Goal: Obtain resource: Download file/media

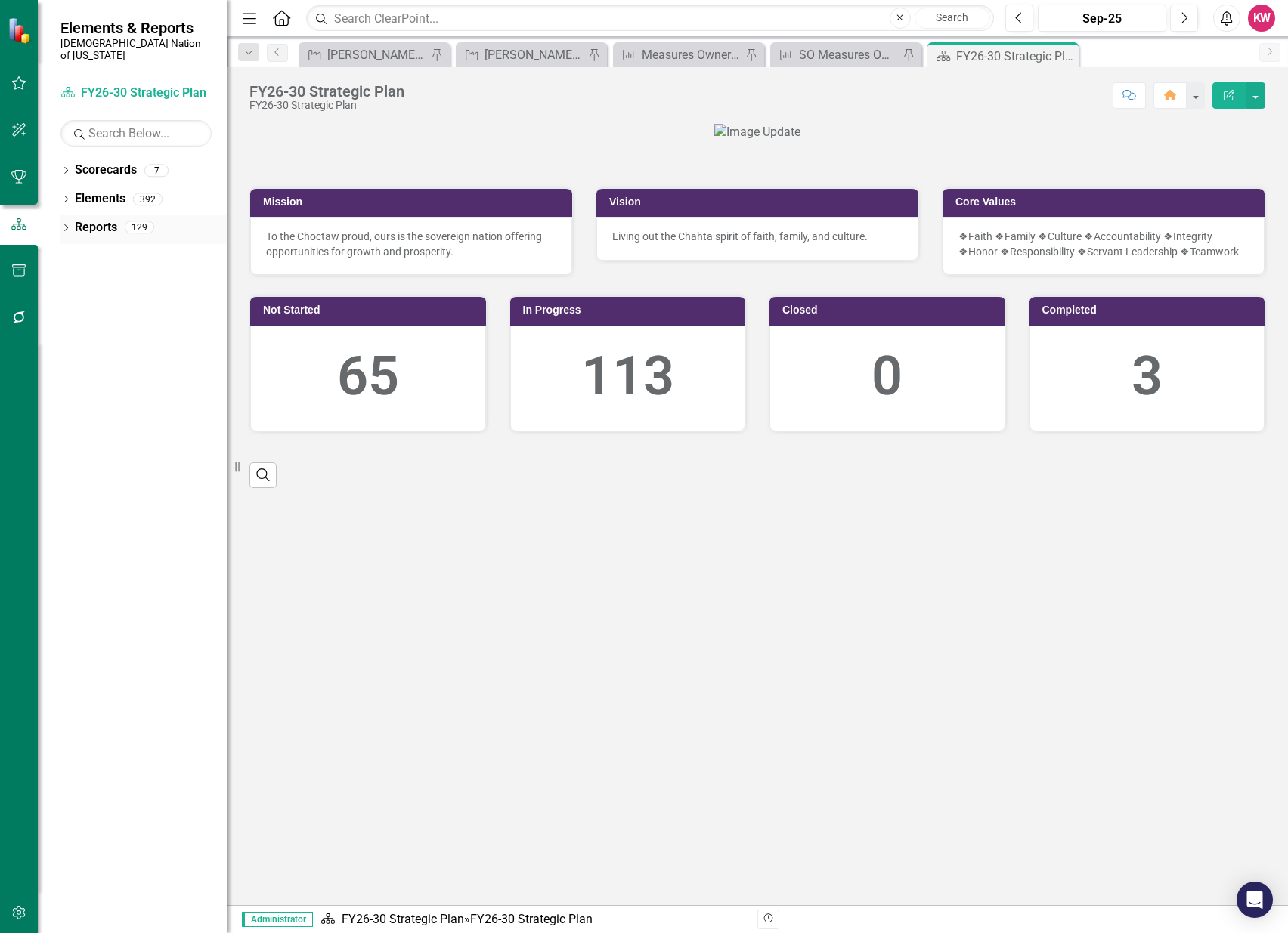
click at [99, 219] on link "Reports" at bounding box center [96, 228] width 43 height 18
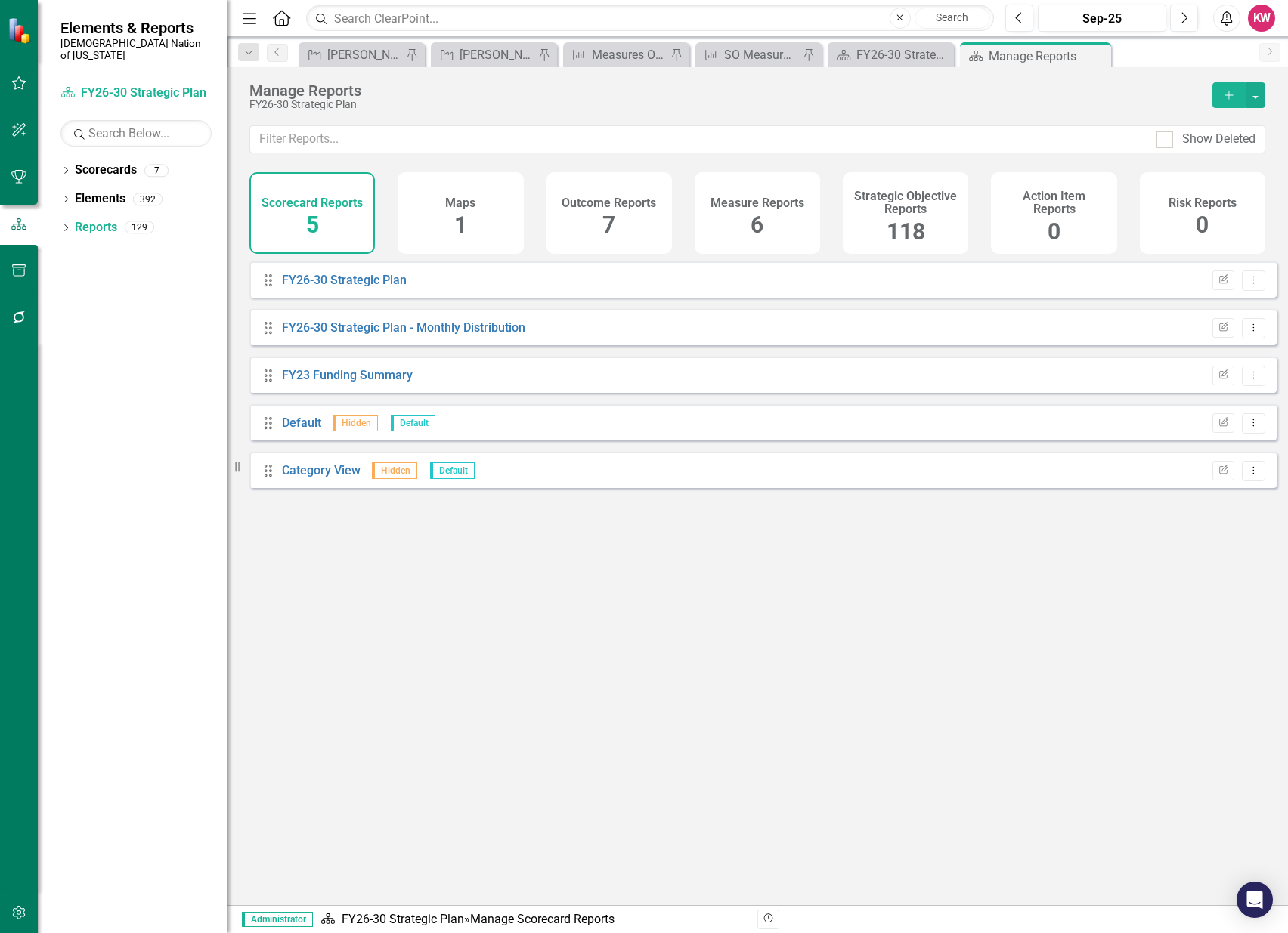
click at [904, 223] on span "118" at bounding box center [906, 232] width 38 height 27
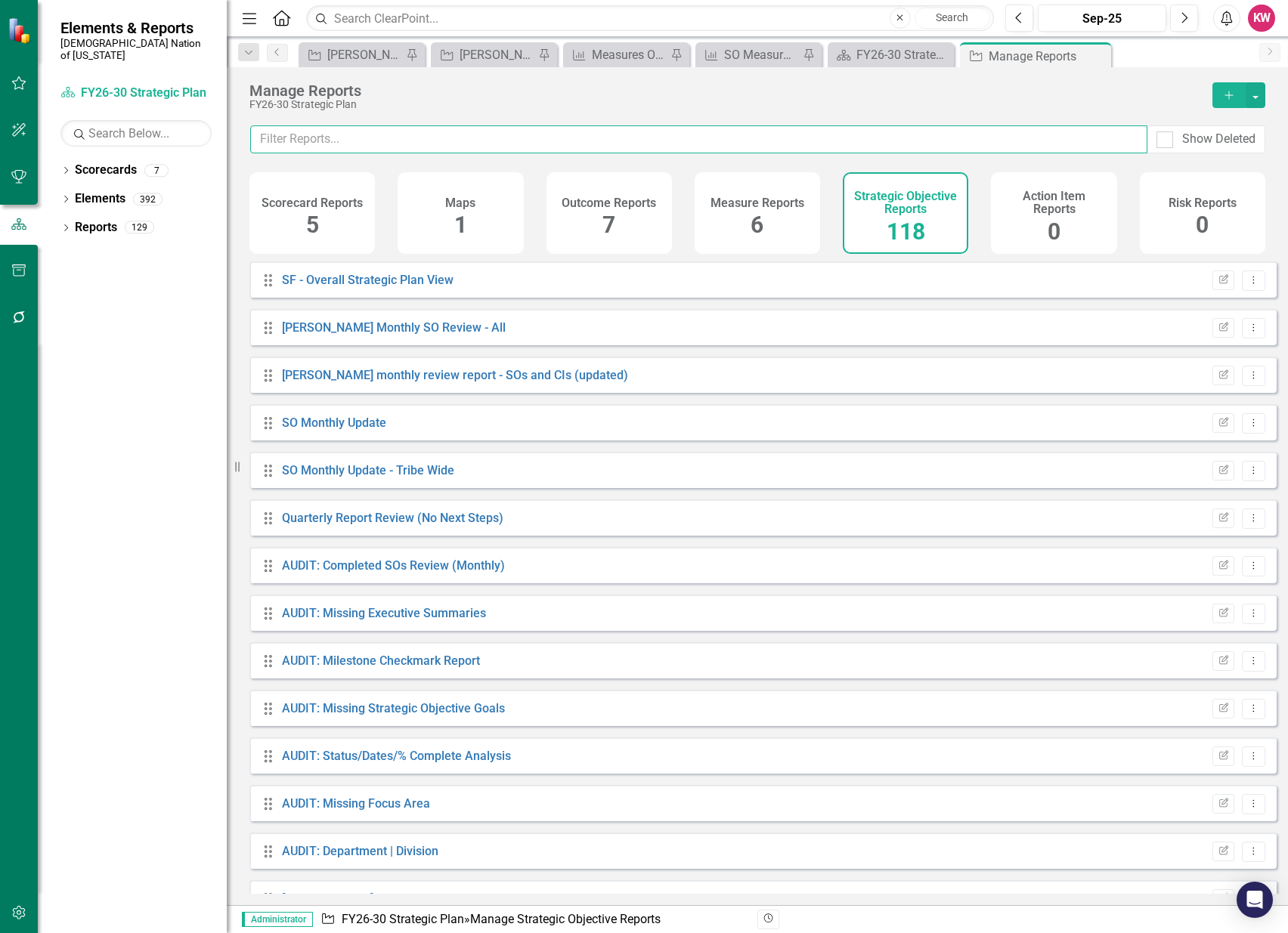
click at [337, 135] on input "text" at bounding box center [699, 139] width 898 height 28
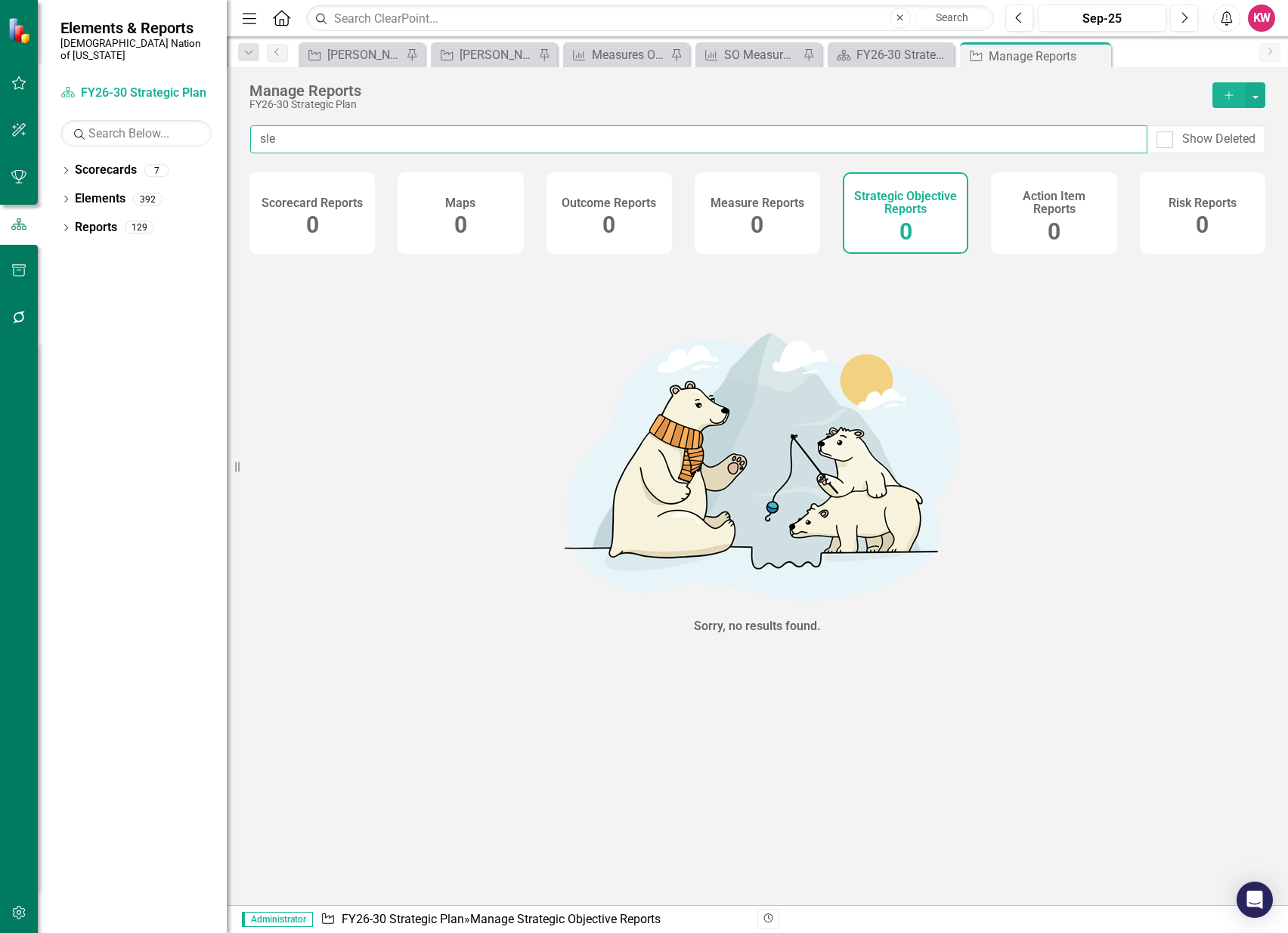
click at [179, 133] on div "Elements & Reports Choctaw Nation of [US_STATE] Scorecard FY26-30 Strategic Pla…" at bounding box center [644, 466] width 1288 height 933
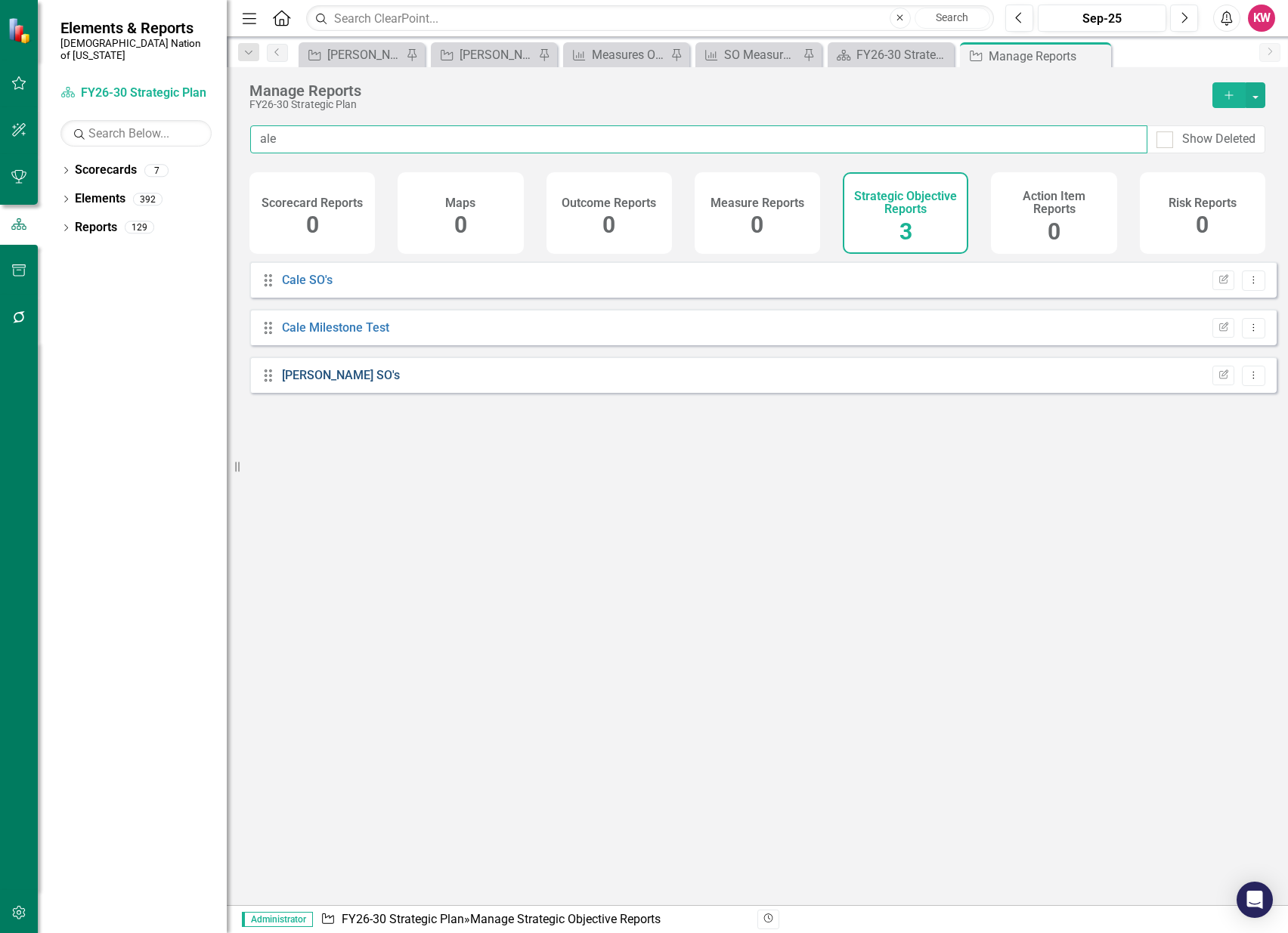
type input "ale"
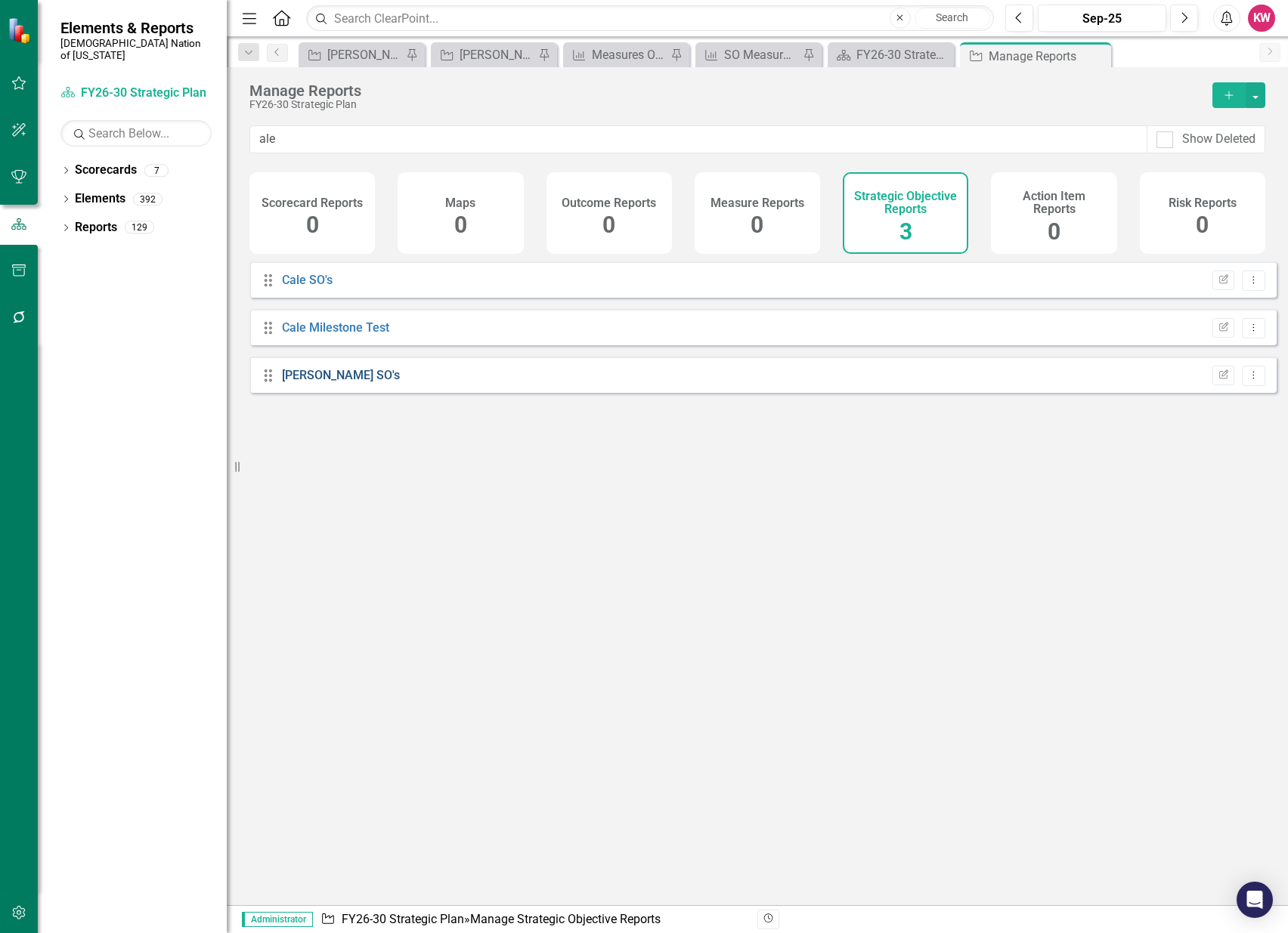
click at [299, 383] on link "[PERSON_NAME] SO's" at bounding box center [340, 374] width 118 height 14
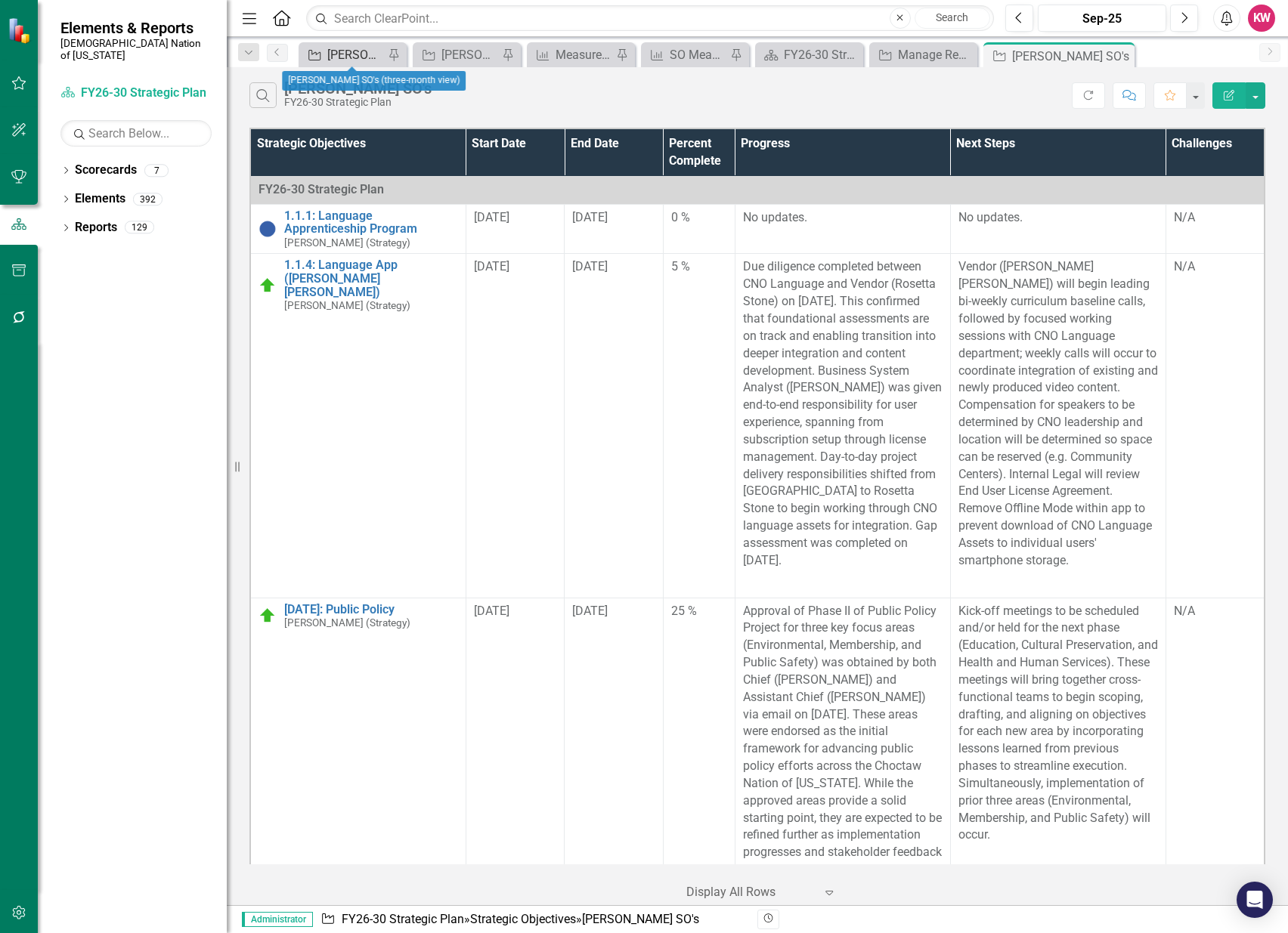
click at [339, 53] on div "[PERSON_NAME] SO's (three-month view)" at bounding box center [355, 54] width 57 height 19
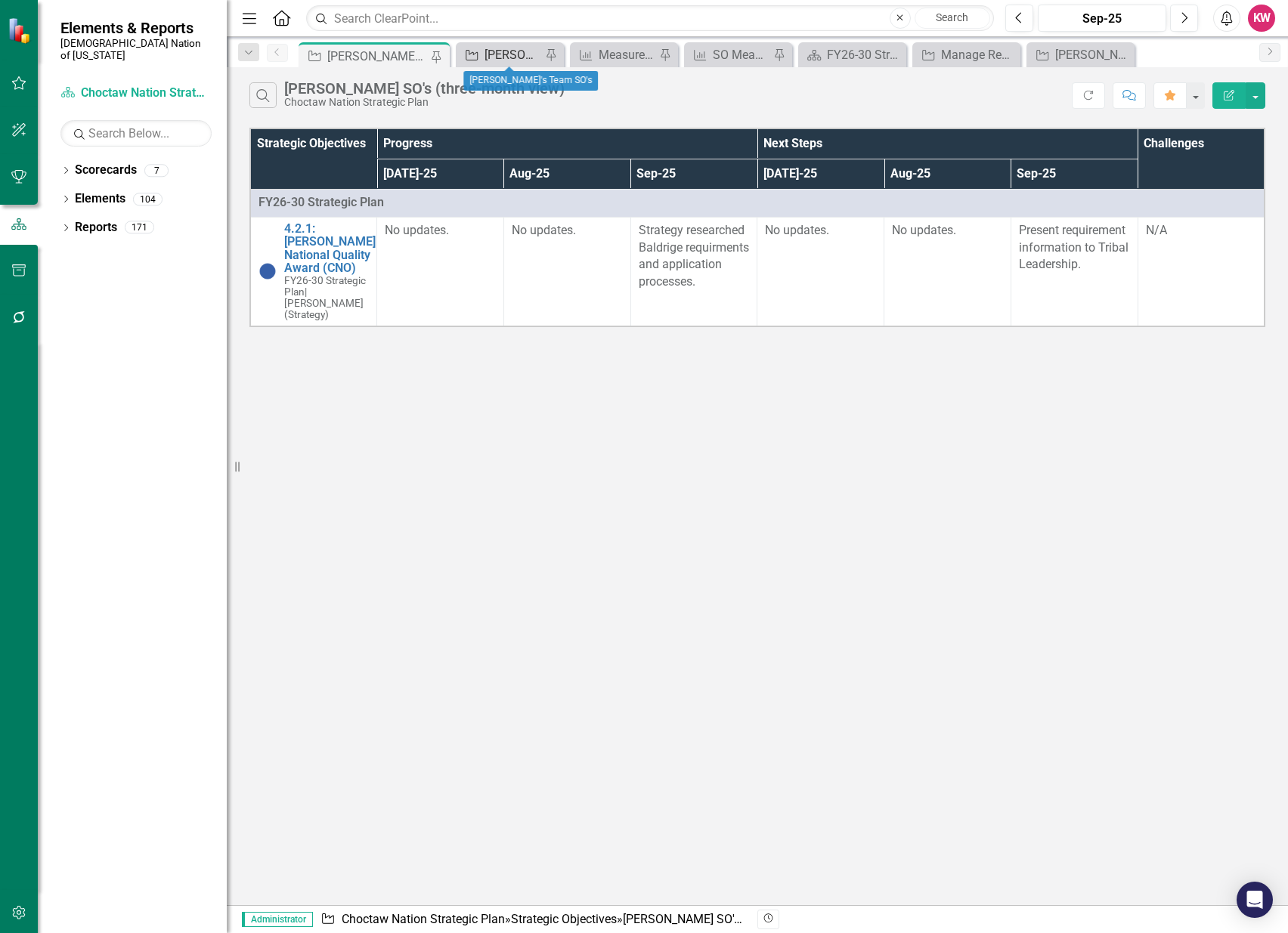
click at [524, 52] on div "[PERSON_NAME]'s Team SO's" at bounding box center [513, 54] width 57 height 19
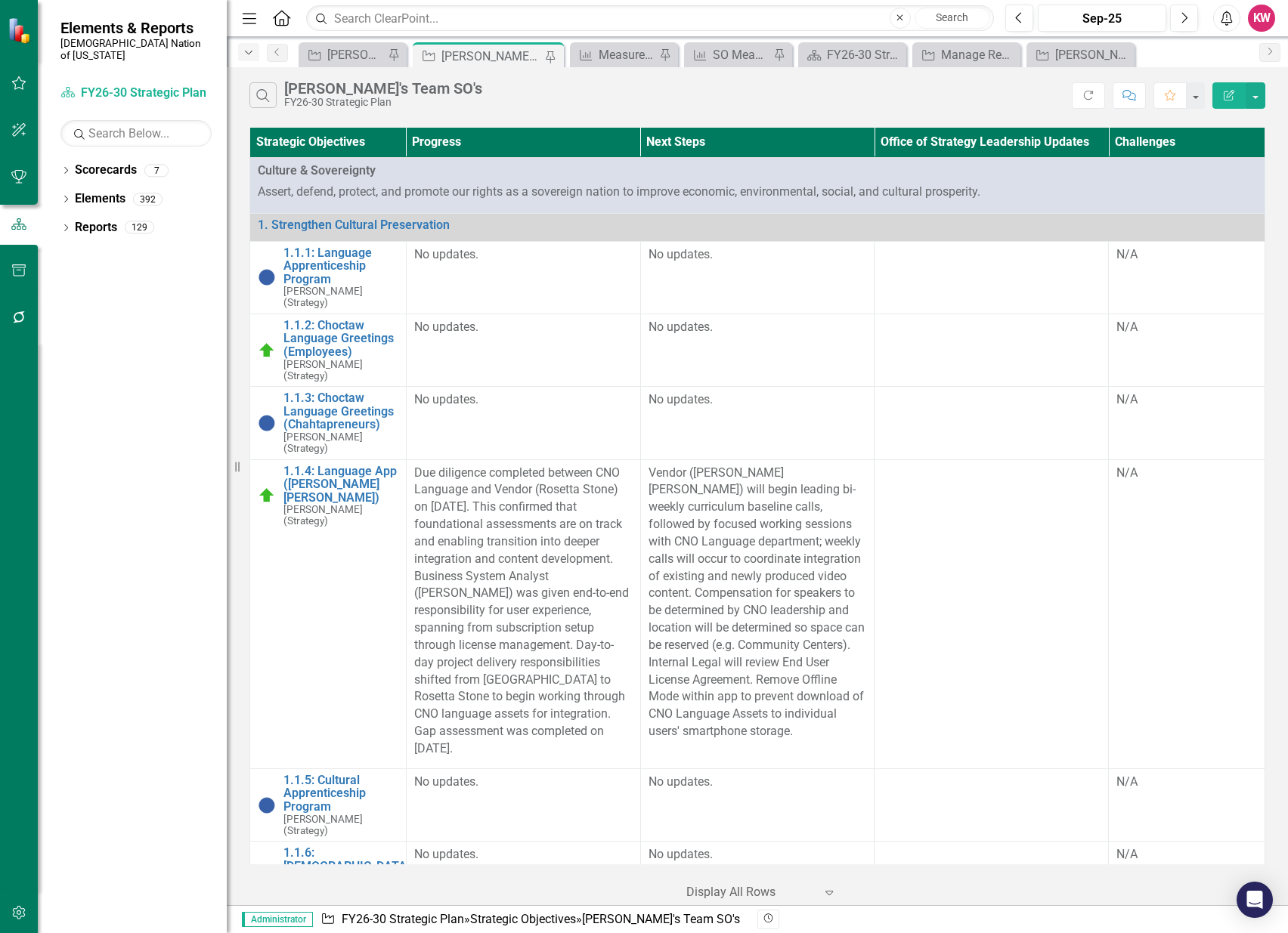
click at [254, 53] on icon "Dropdown" at bounding box center [249, 53] width 13 height 11
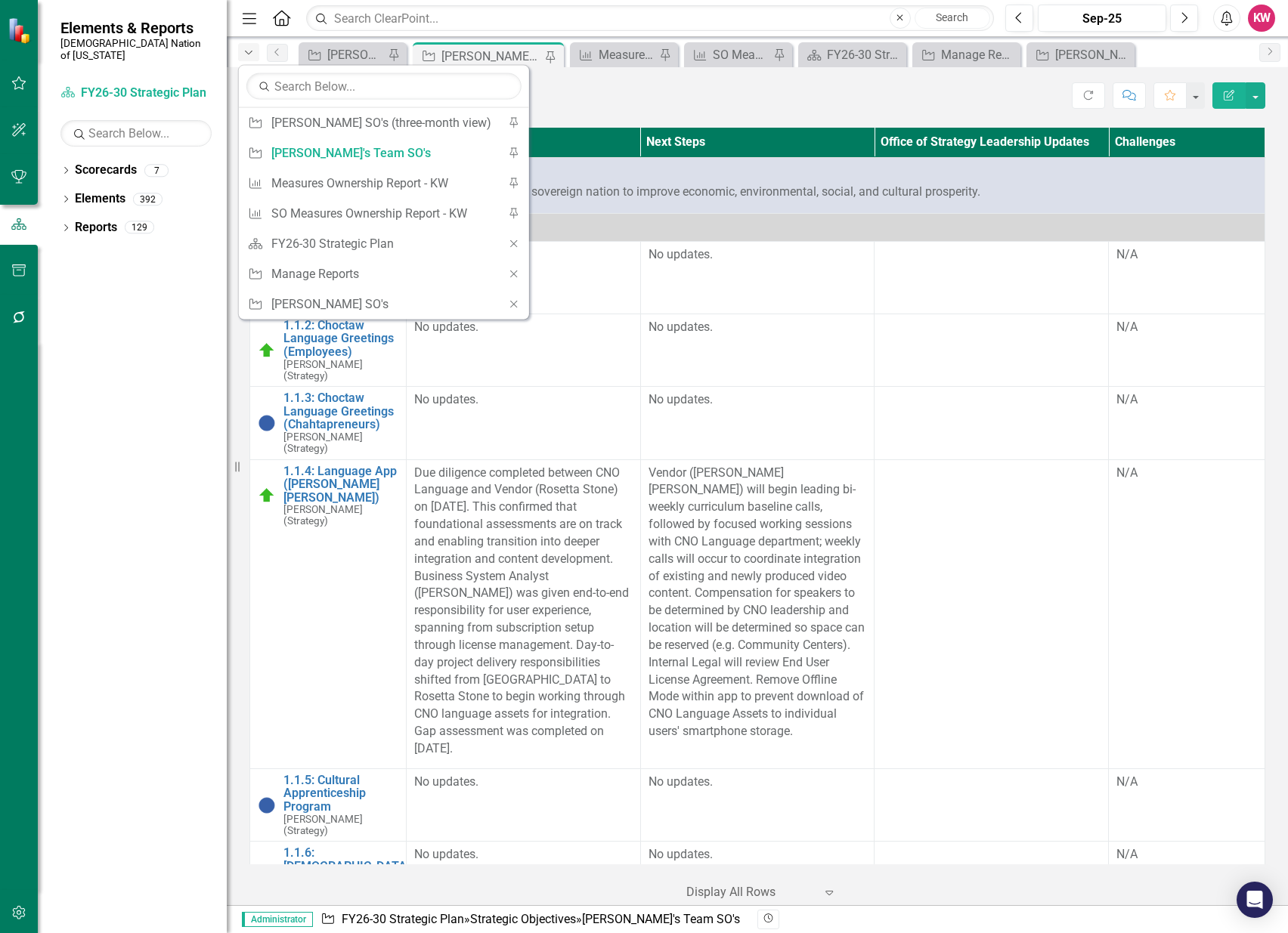
click at [254, 53] on icon "Dropdown" at bounding box center [249, 53] width 13 height 11
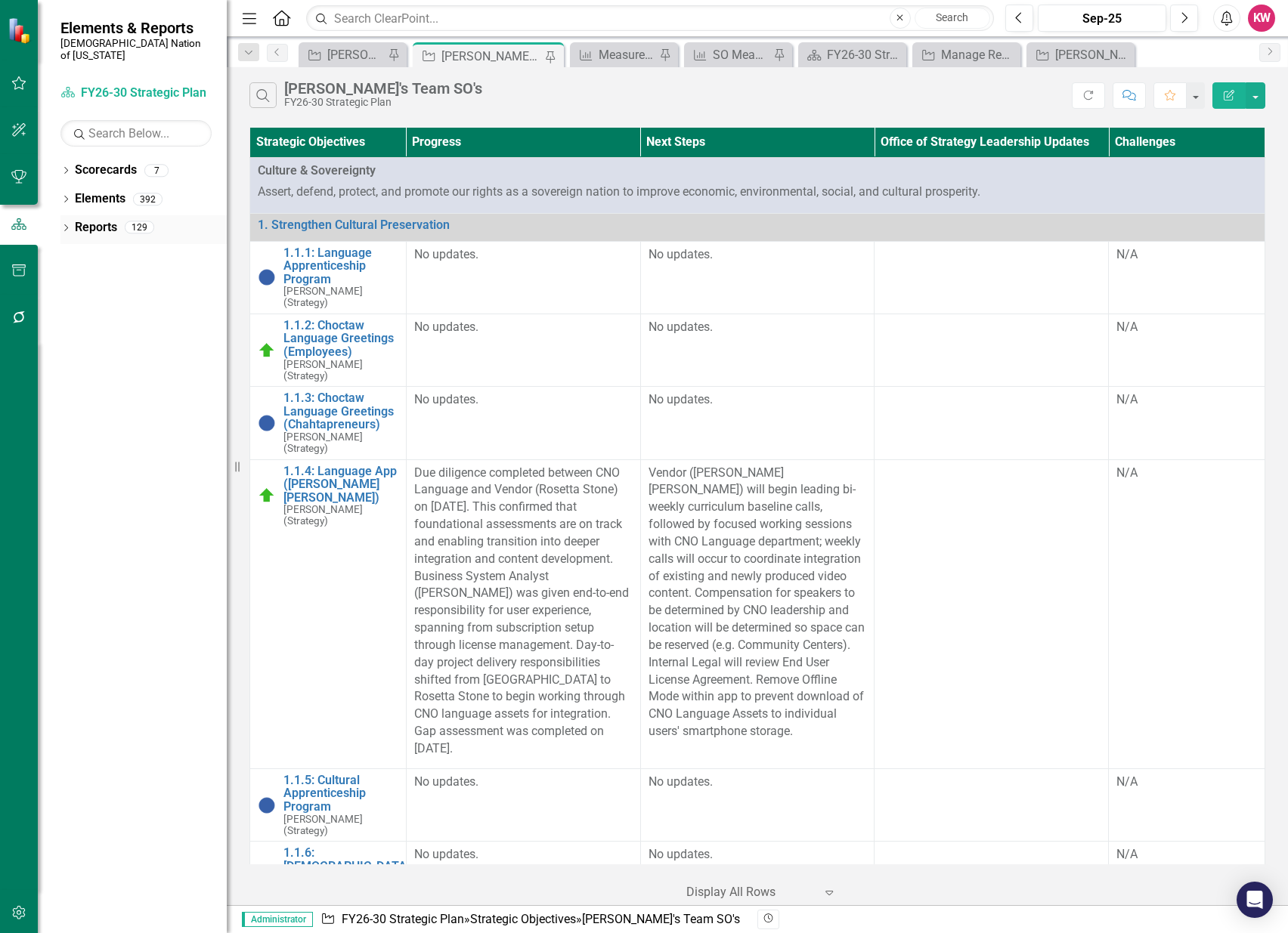
click at [79, 219] on link "Reports" at bounding box center [96, 228] width 43 height 18
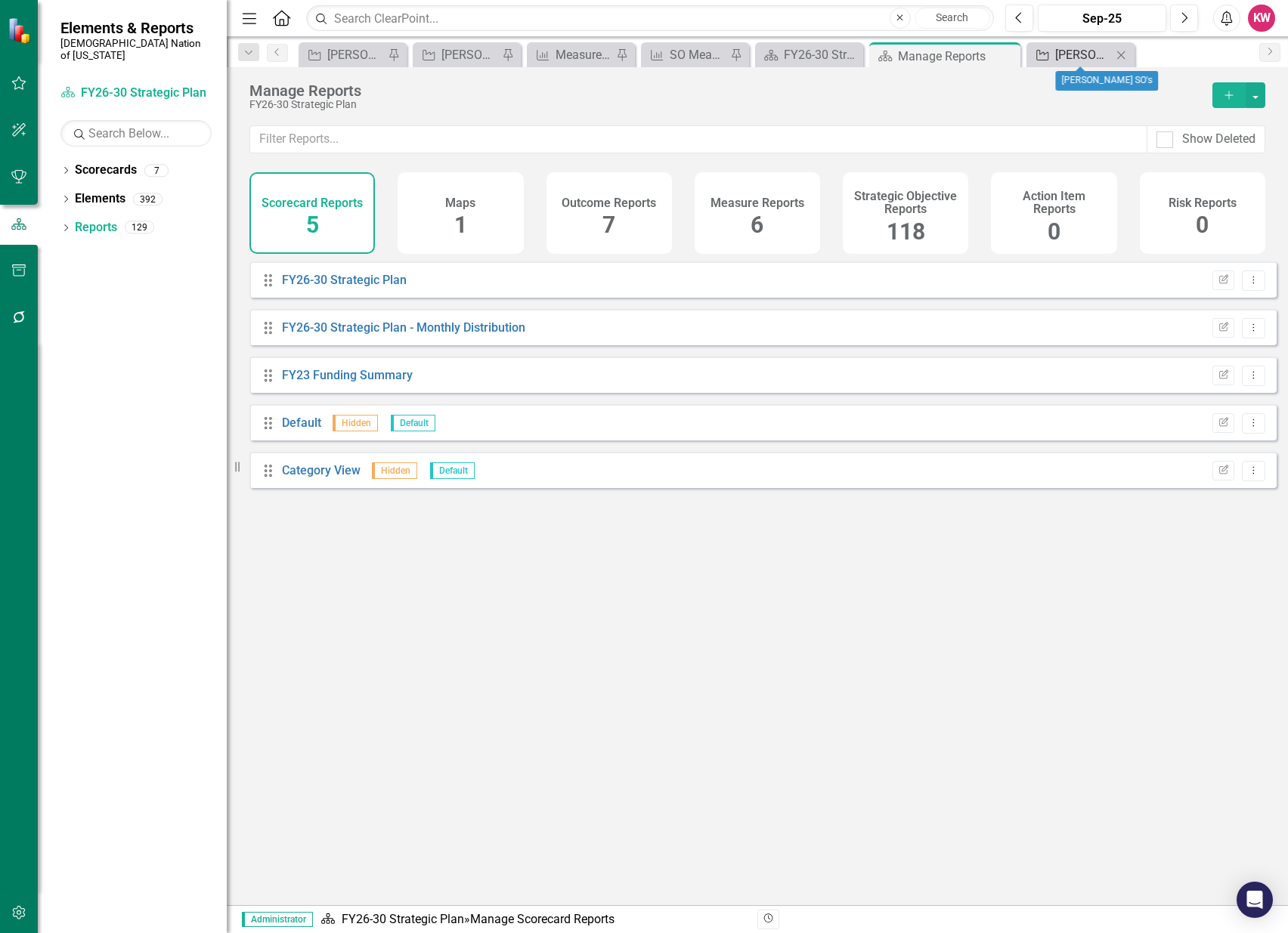
click at [1080, 48] on div "[PERSON_NAME] SO's" at bounding box center [1084, 54] width 57 height 19
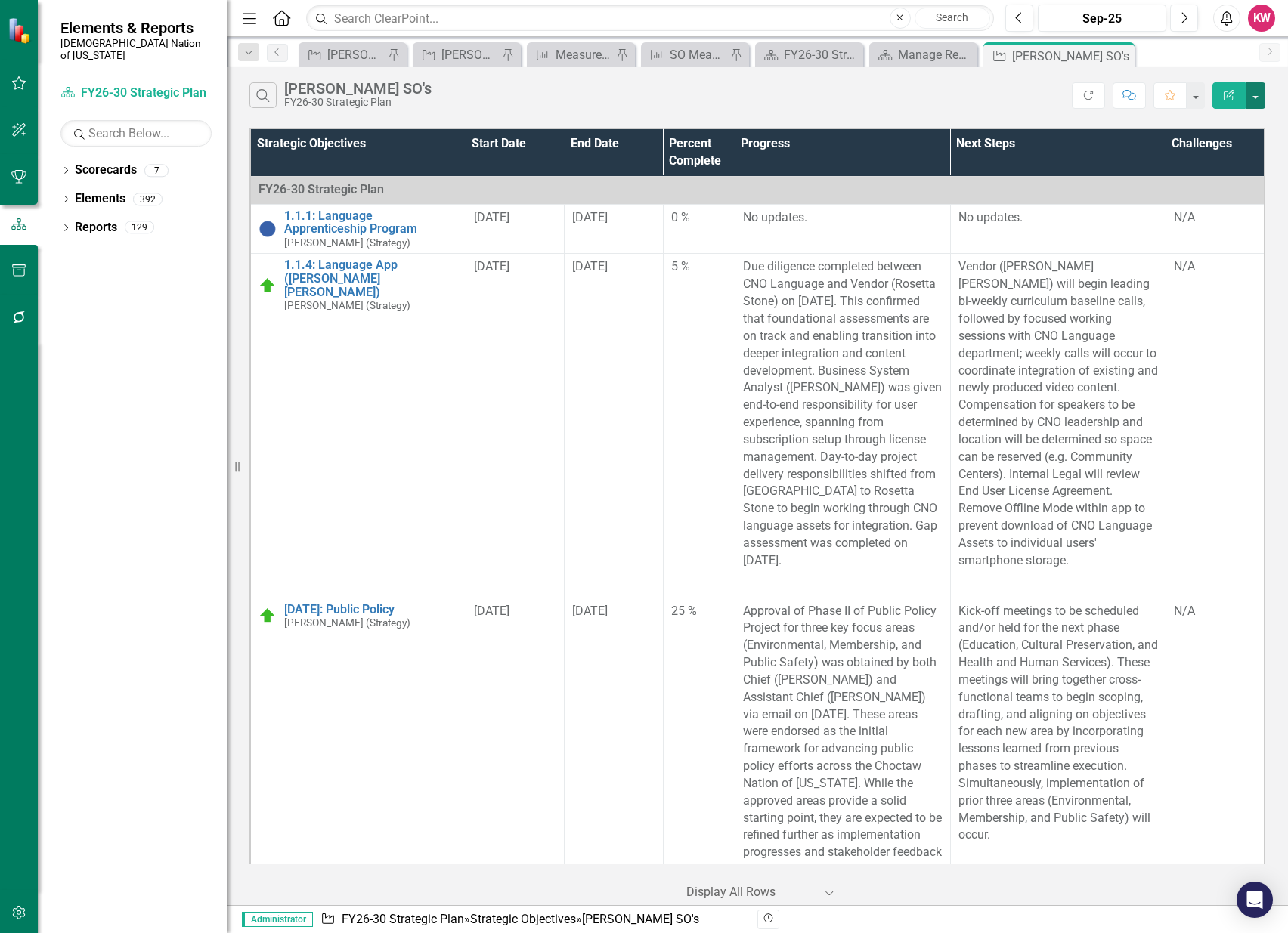
click at [1262, 94] on button "button" at bounding box center [1255, 96] width 20 height 27
click at [1211, 187] on link "Excel Export to Excel" at bounding box center [1205, 182] width 119 height 28
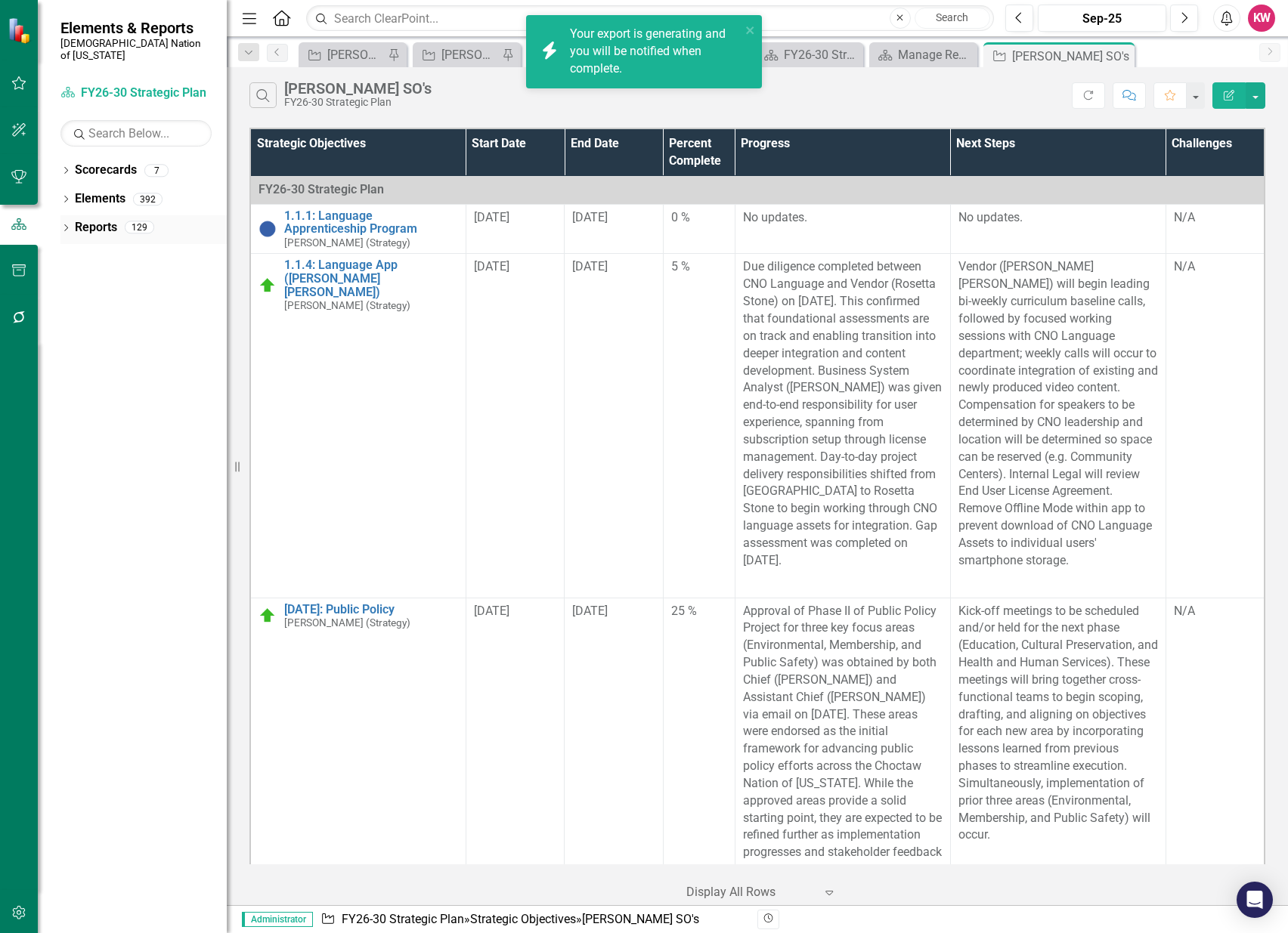
click at [80, 219] on link "Reports" at bounding box center [96, 228] width 43 height 18
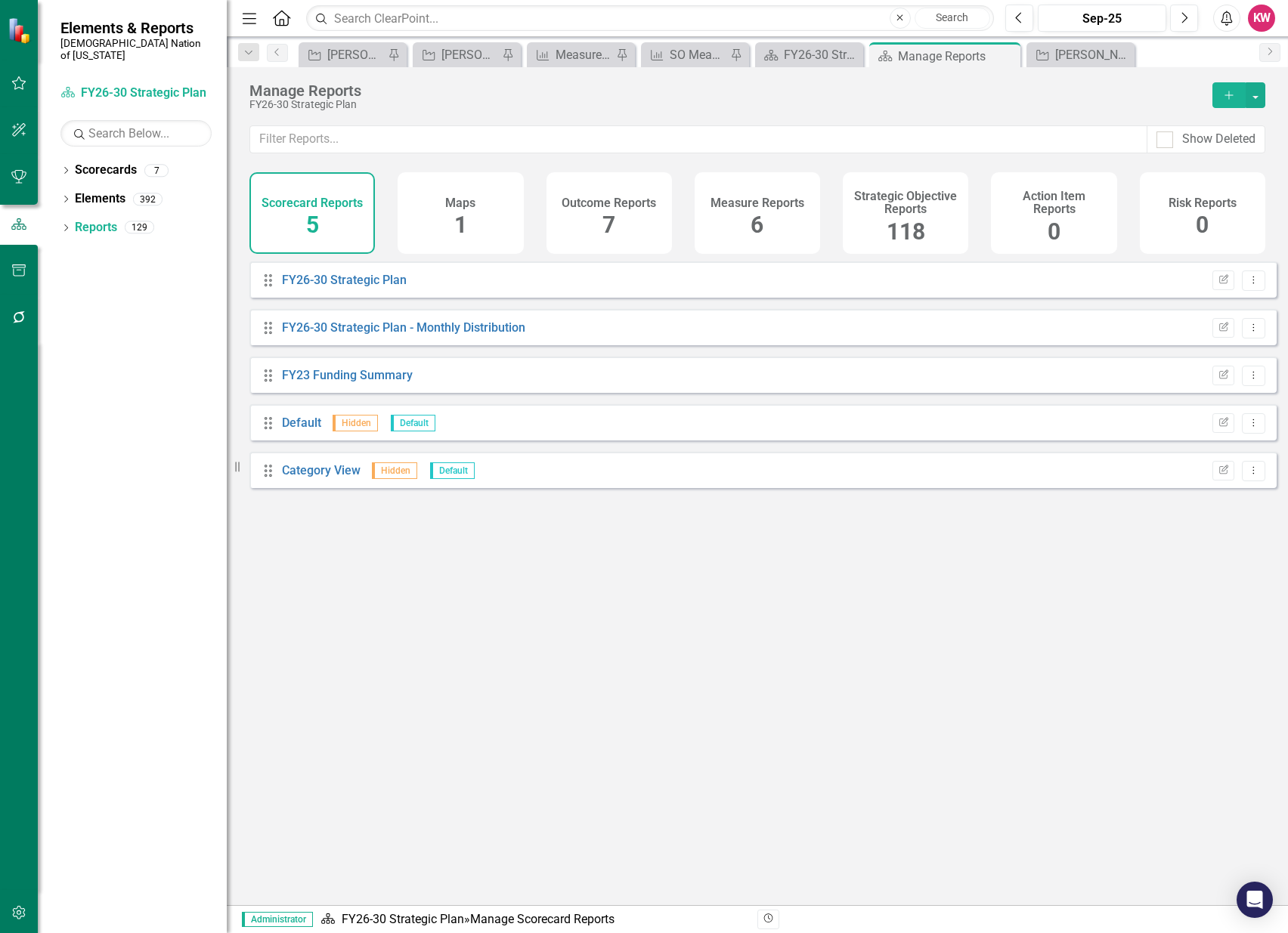
click at [899, 222] on span "118" at bounding box center [906, 232] width 38 height 27
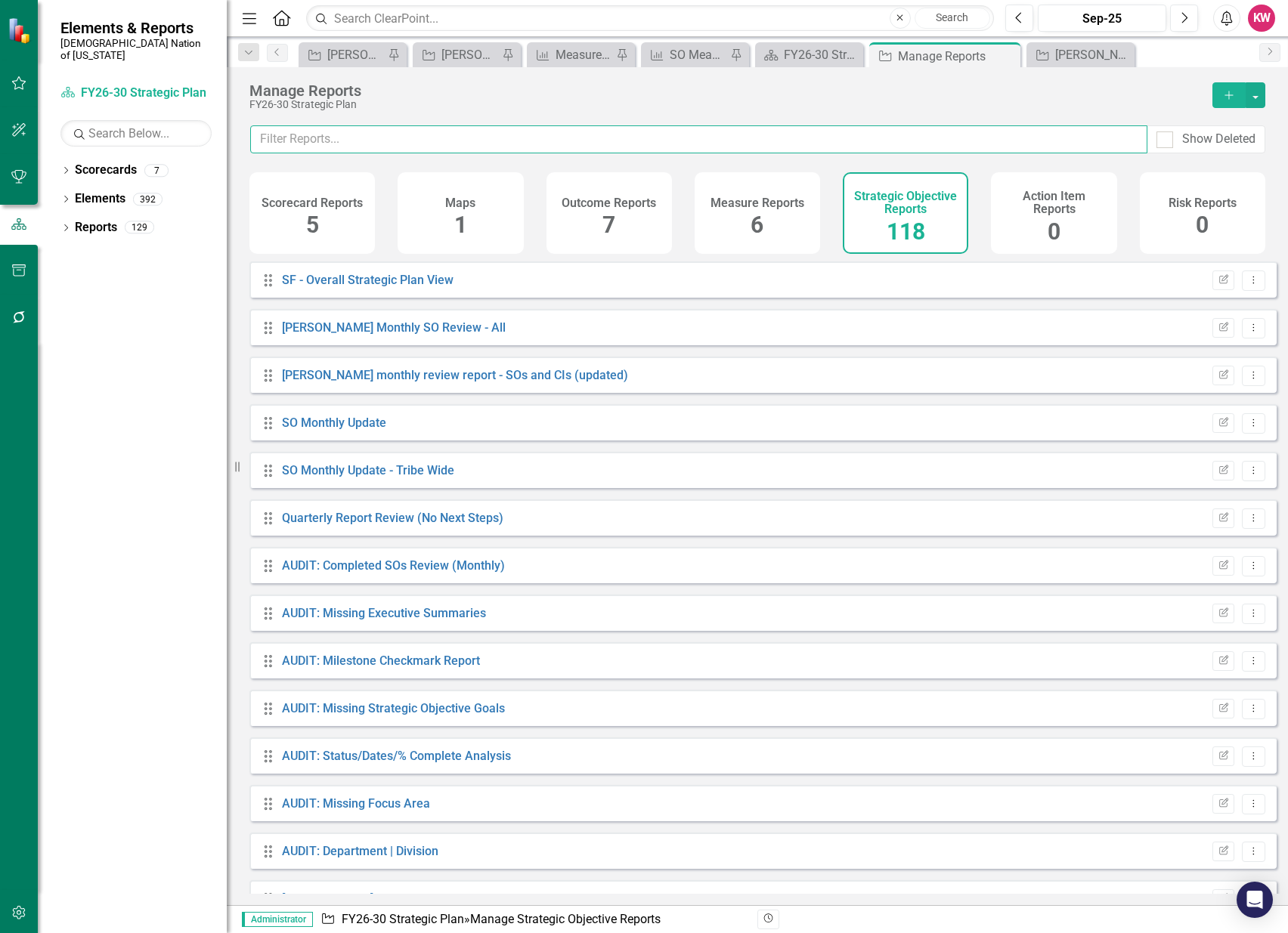
click at [865, 142] on input "text" at bounding box center [699, 139] width 898 height 28
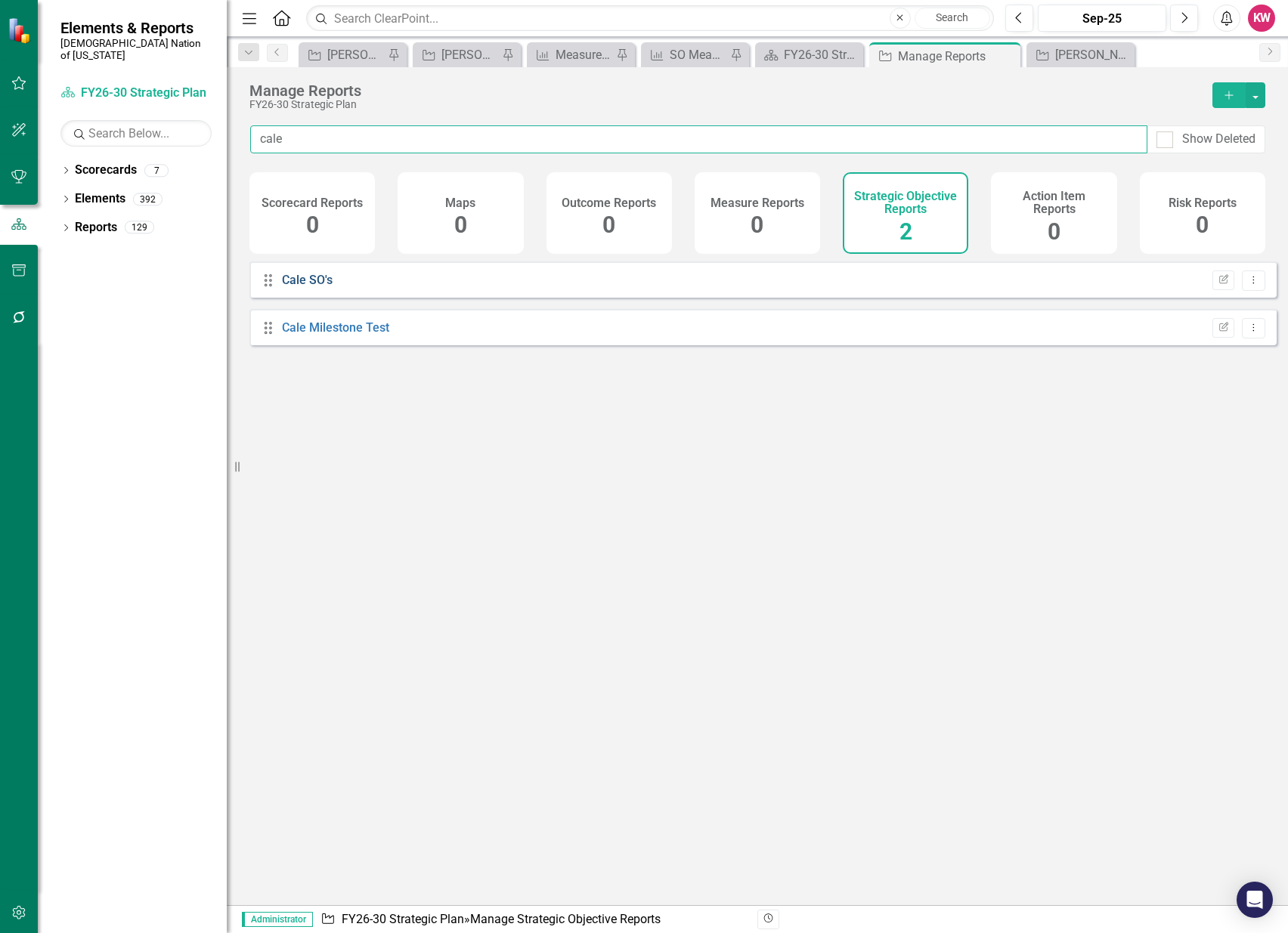
type input "cale"
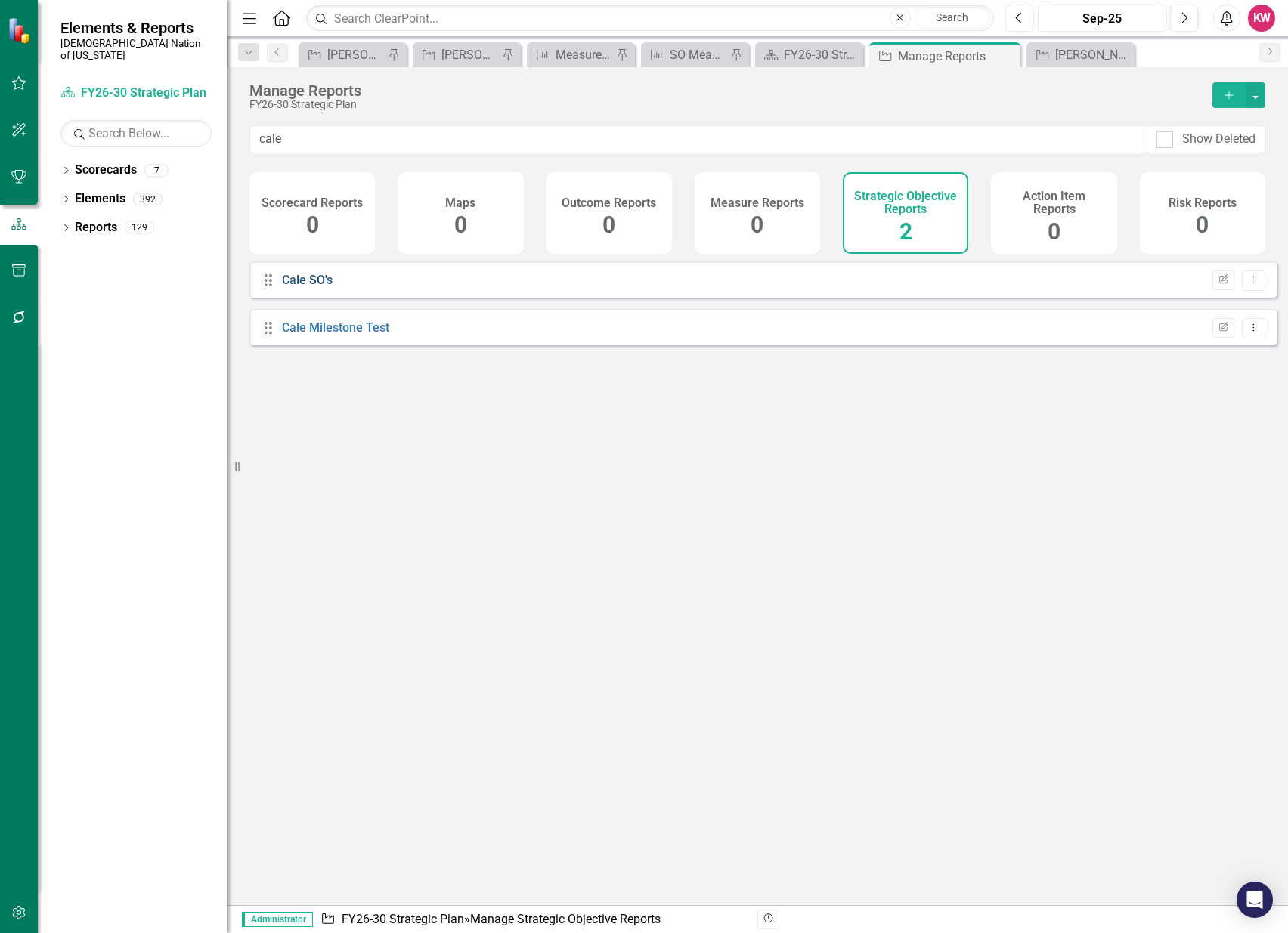
click at [322, 287] on link "Cale SO's" at bounding box center [307, 279] width 51 height 14
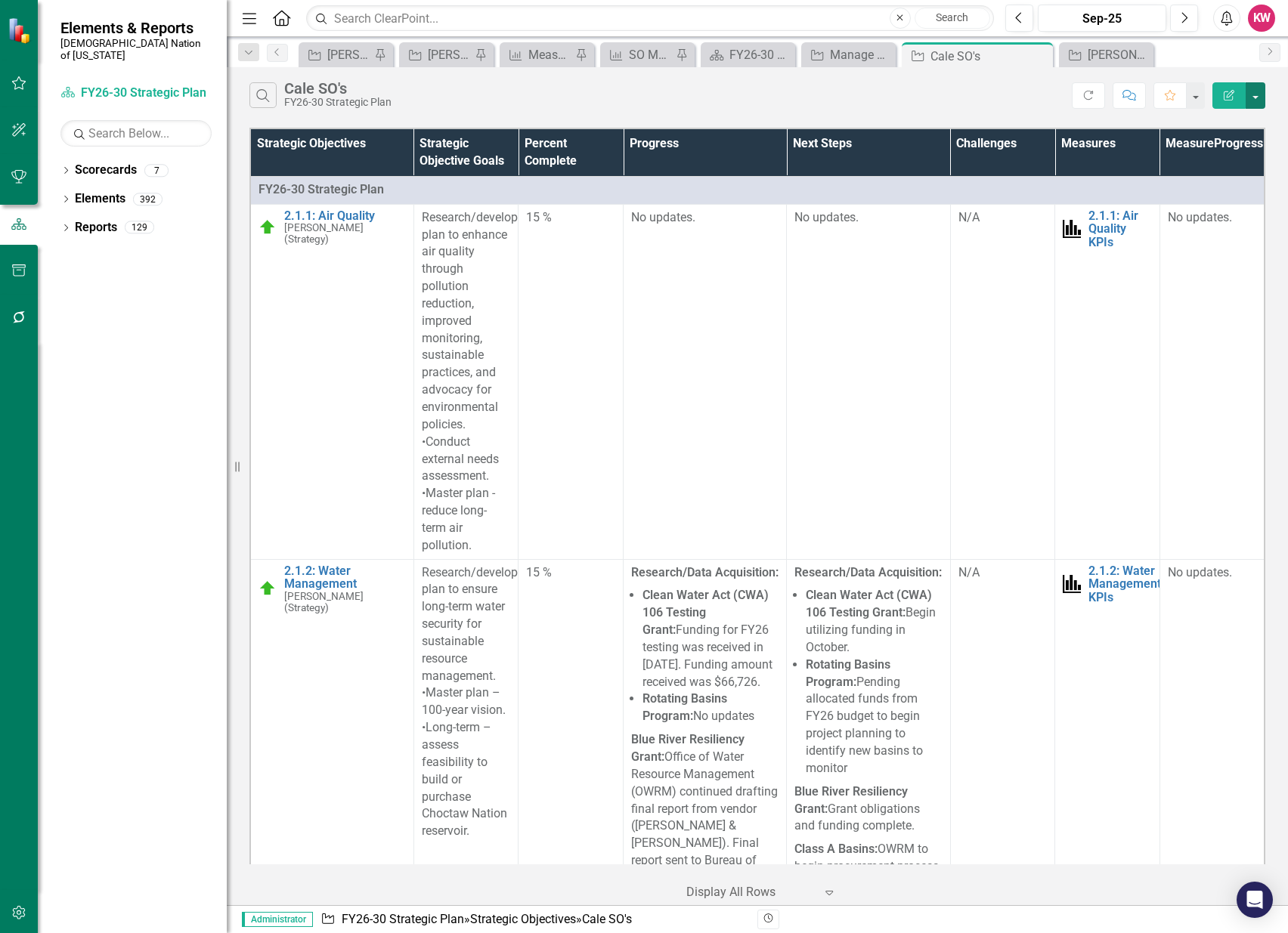
click at [1260, 93] on button "button" at bounding box center [1255, 96] width 20 height 27
click at [1242, 177] on link "Excel Export to Excel" at bounding box center [1205, 182] width 119 height 28
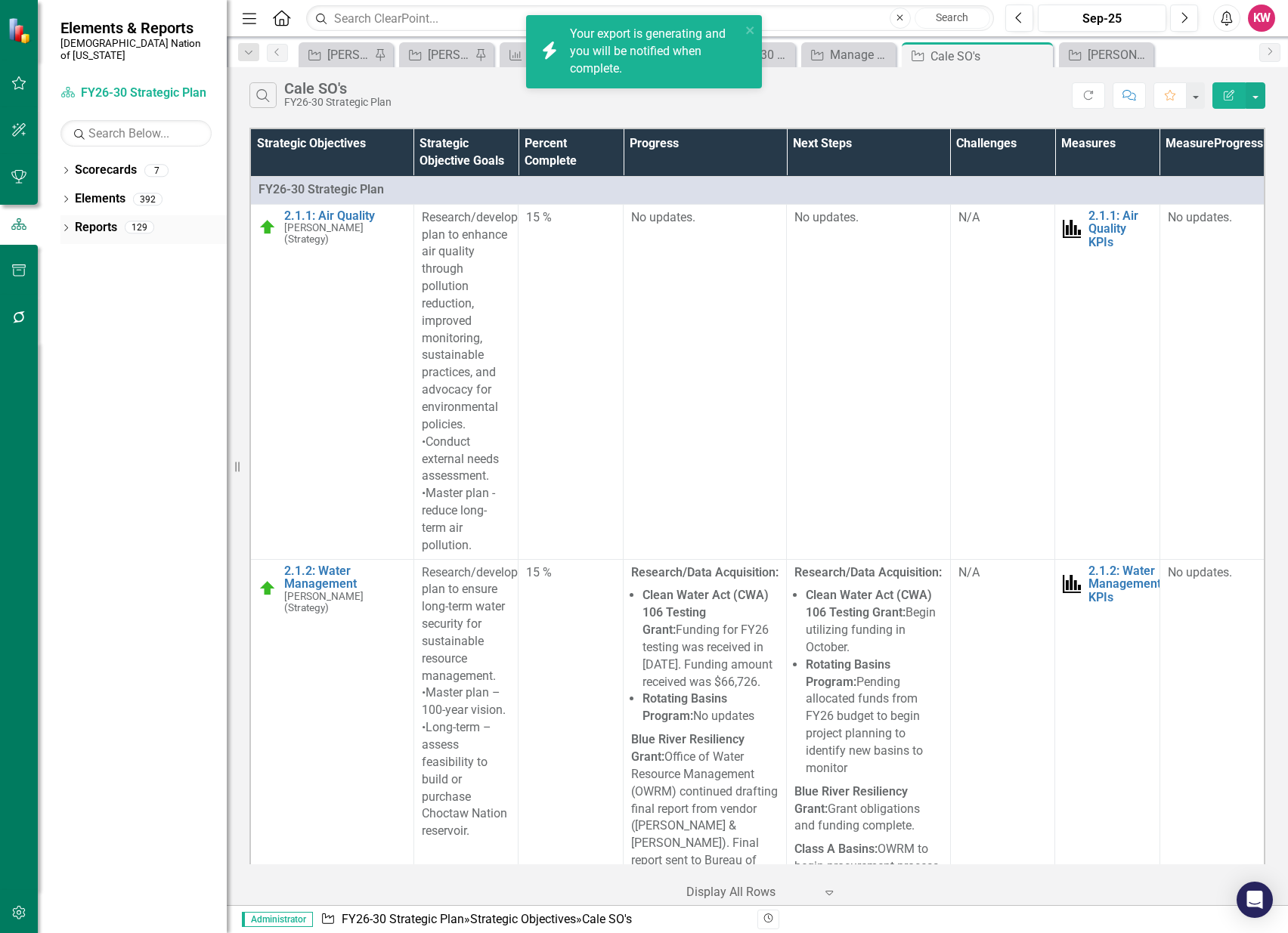
click at [90, 219] on link "Reports" at bounding box center [96, 228] width 43 height 18
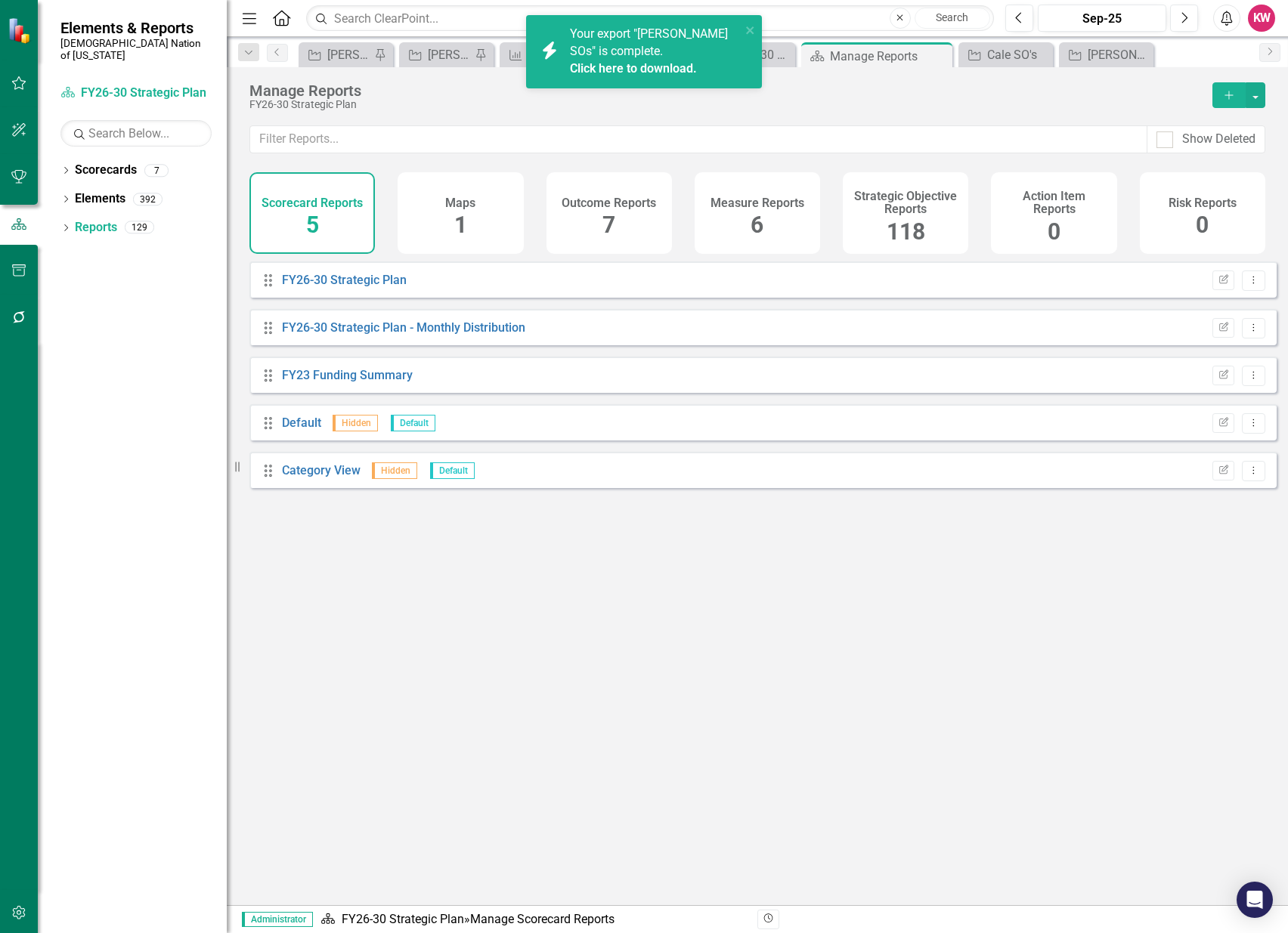
click at [918, 233] on span "118" at bounding box center [906, 232] width 38 height 27
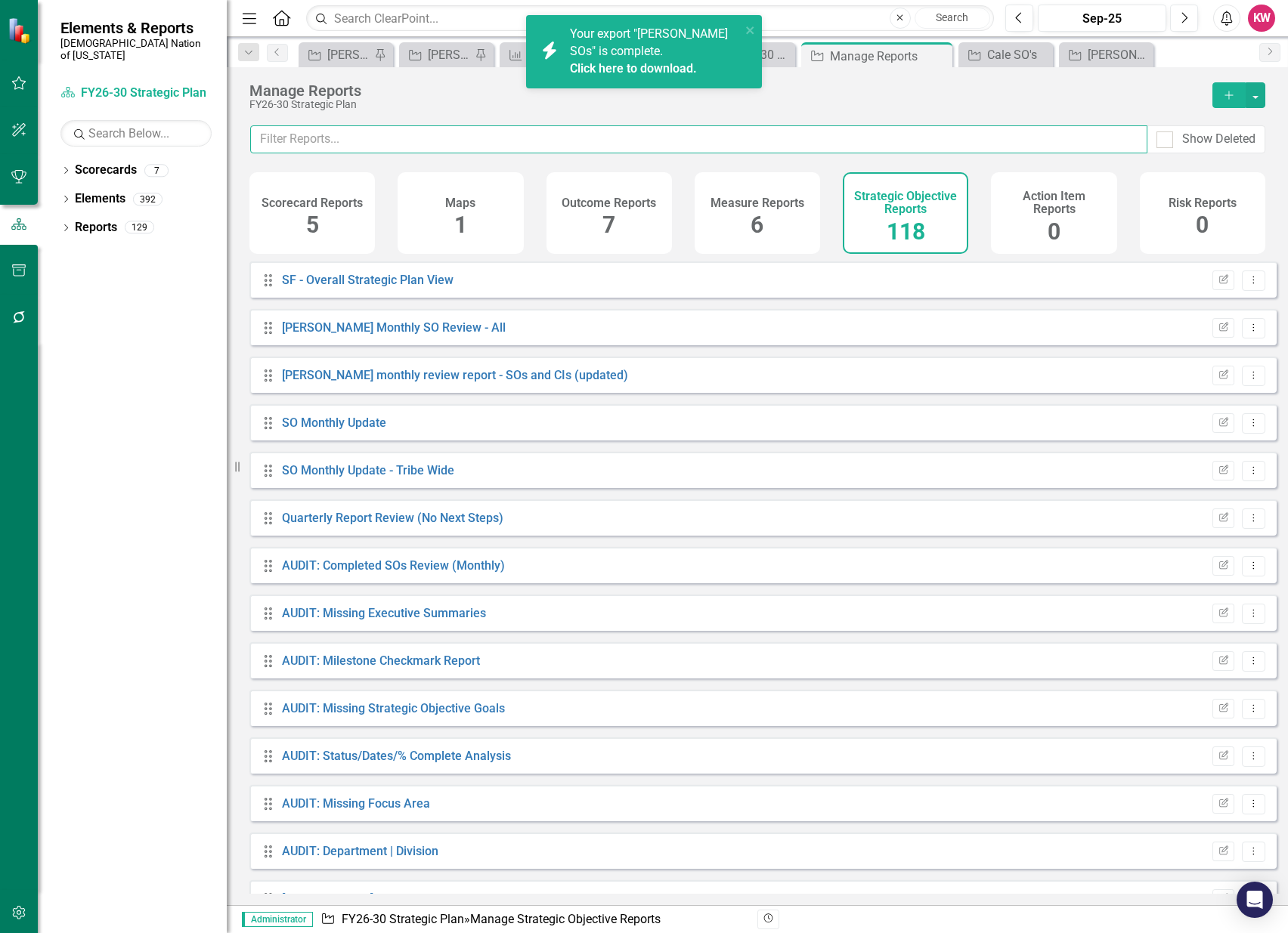
click at [908, 139] on input "text" at bounding box center [699, 139] width 898 height 28
click at [897, 136] on input "text" at bounding box center [699, 139] width 898 height 28
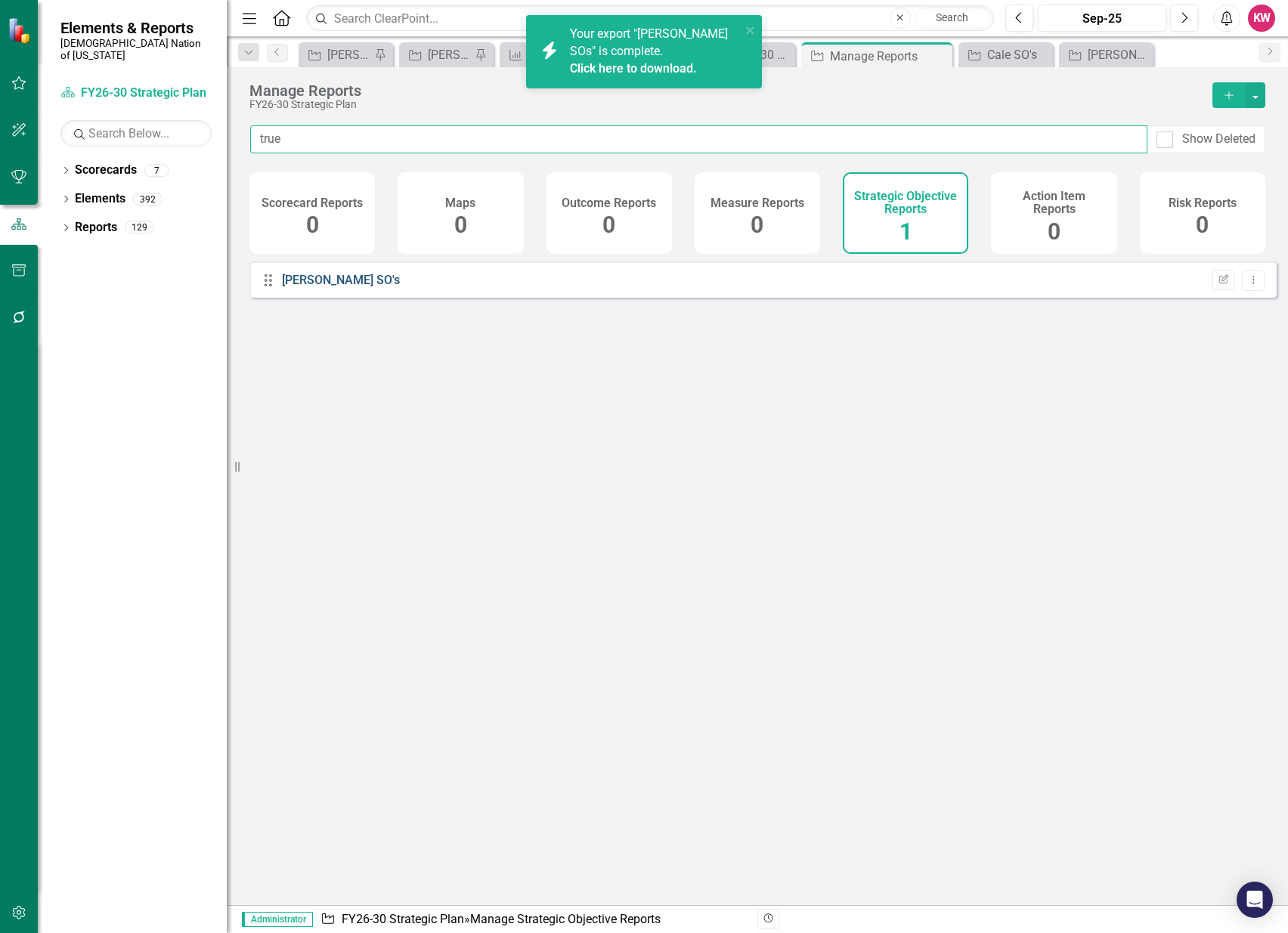
type input "true"
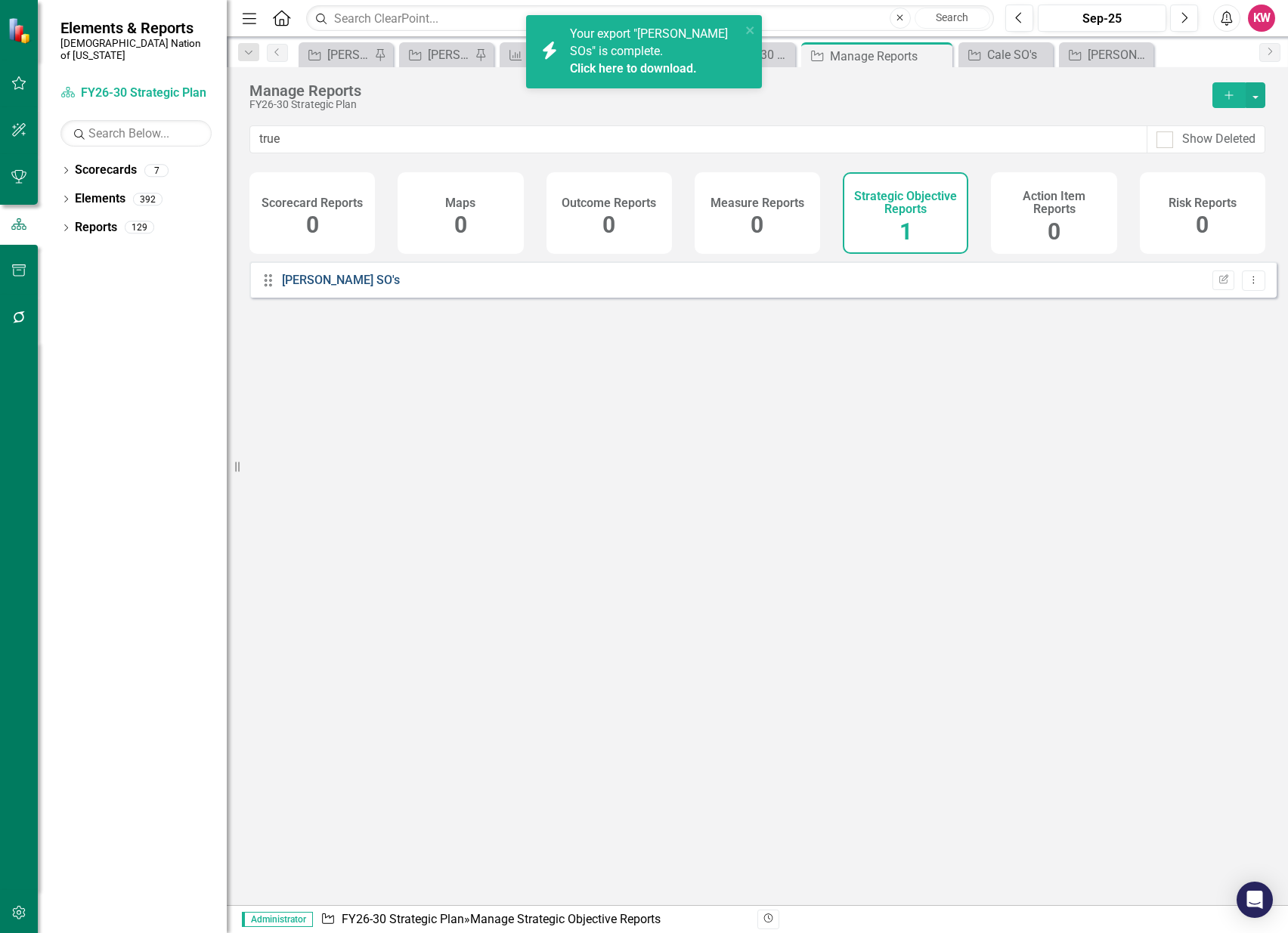
click at [338, 287] on link "[PERSON_NAME] SO's" at bounding box center [340, 279] width 118 height 14
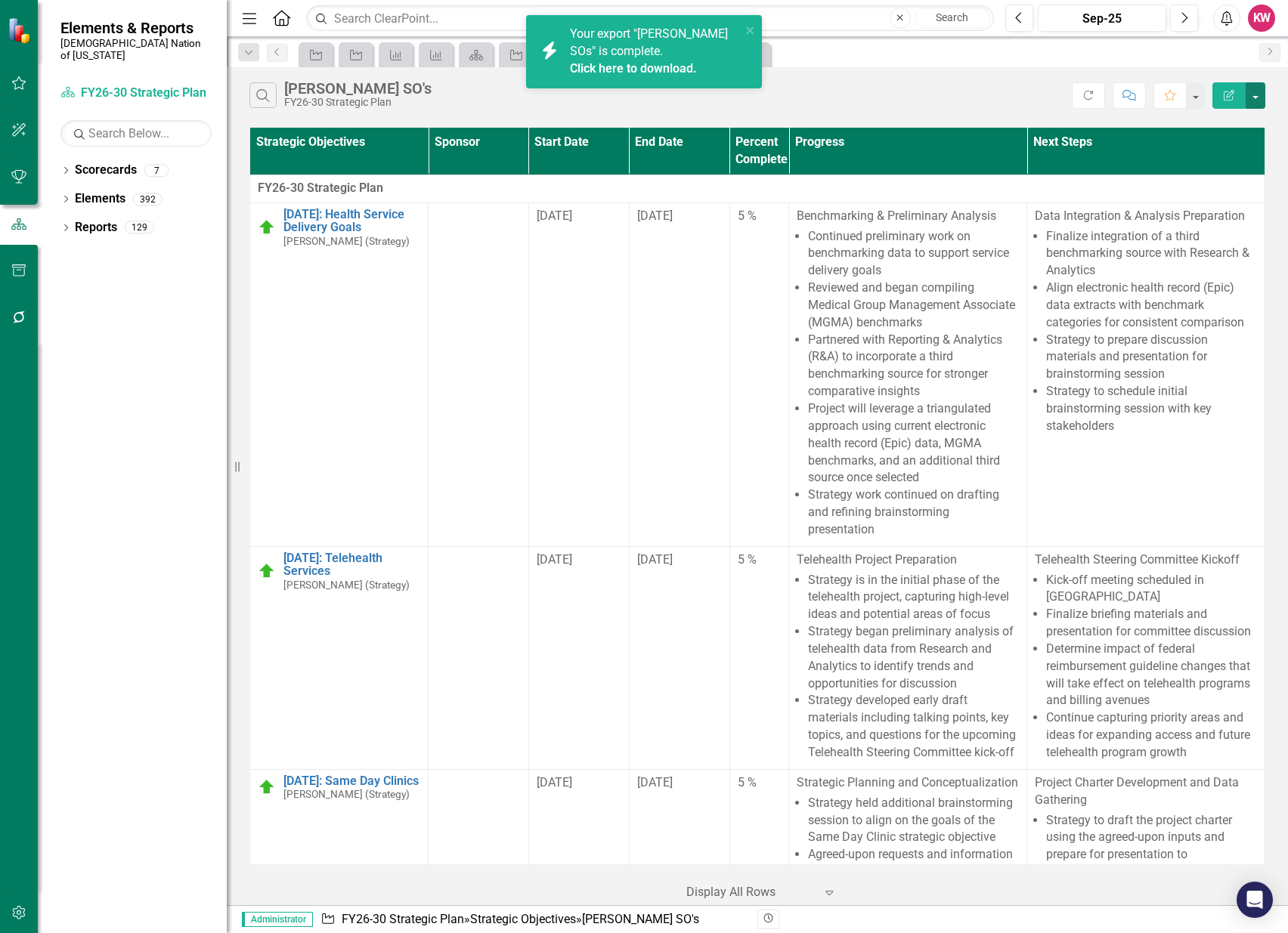
click at [1257, 100] on button "button" at bounding box center [1255, 96] width 20 height 27
click at [1250, 187] on link "Excel Export to Excel" at bounding box center [1205, 182] width 119 height 28
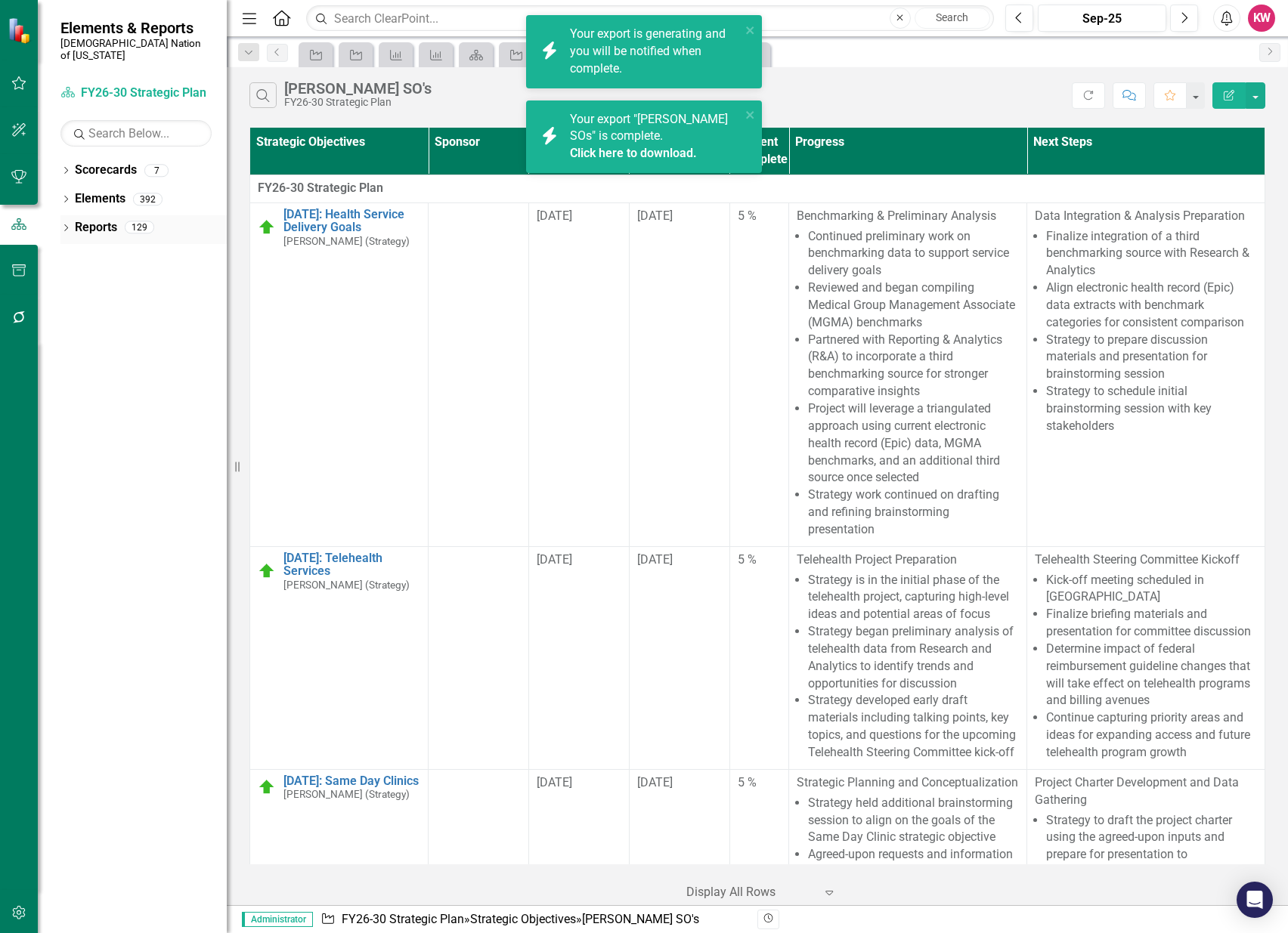
click at [102, 219] on link "Reports" at bounding box center [96, 228] width 43 height 18
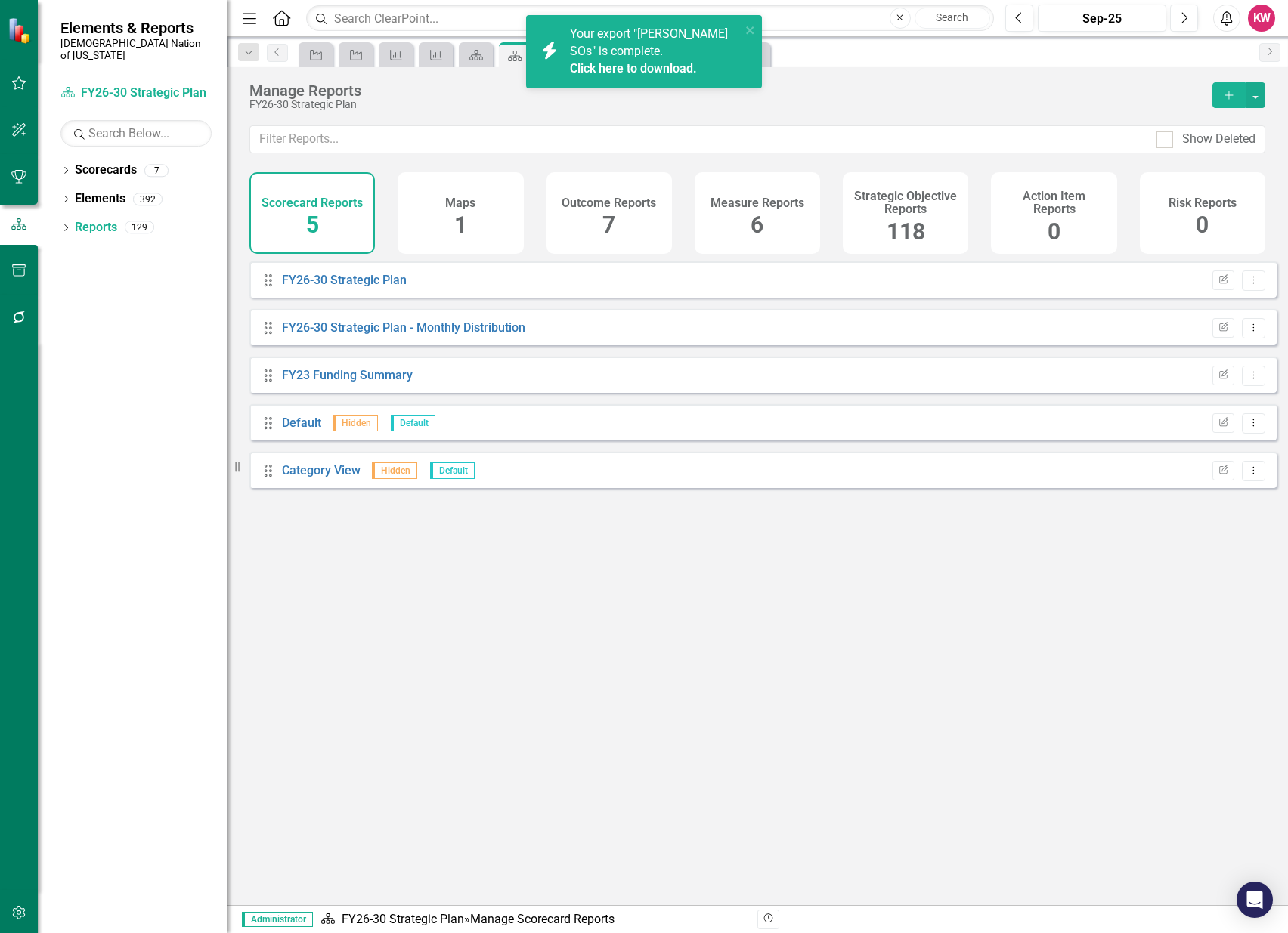
click at [907, 229] on span "118" at bounding box center [906, 232] width 38 height 27
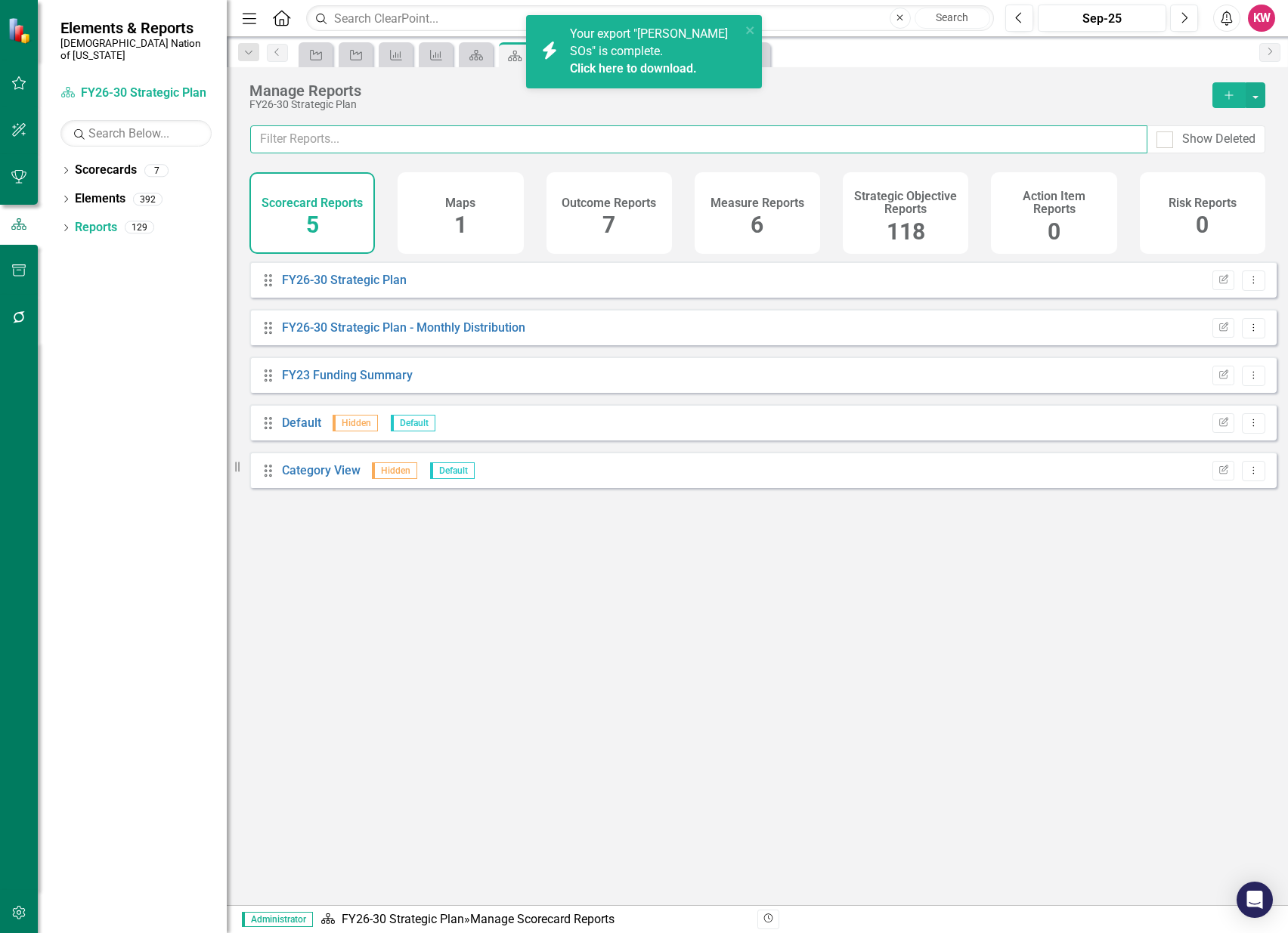
click at [899, 138] on input "text" at bounding box center [699, 139] width 898 height 28
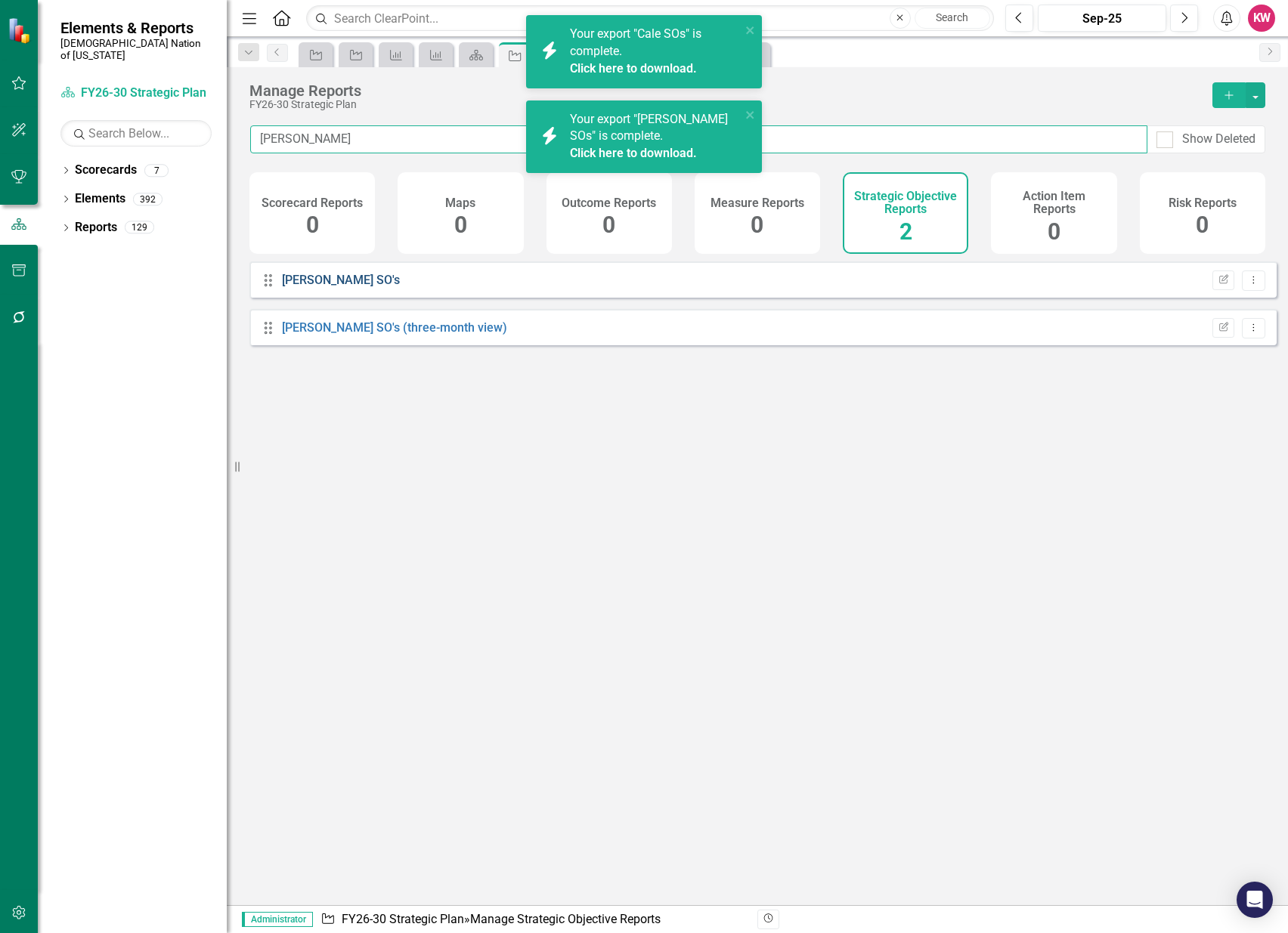
type input "[PERSON_NAME]"
click at [310, 287] on link "[PERSON_NAME] SO's" at bounding box center [340, 279] width 118 height 14
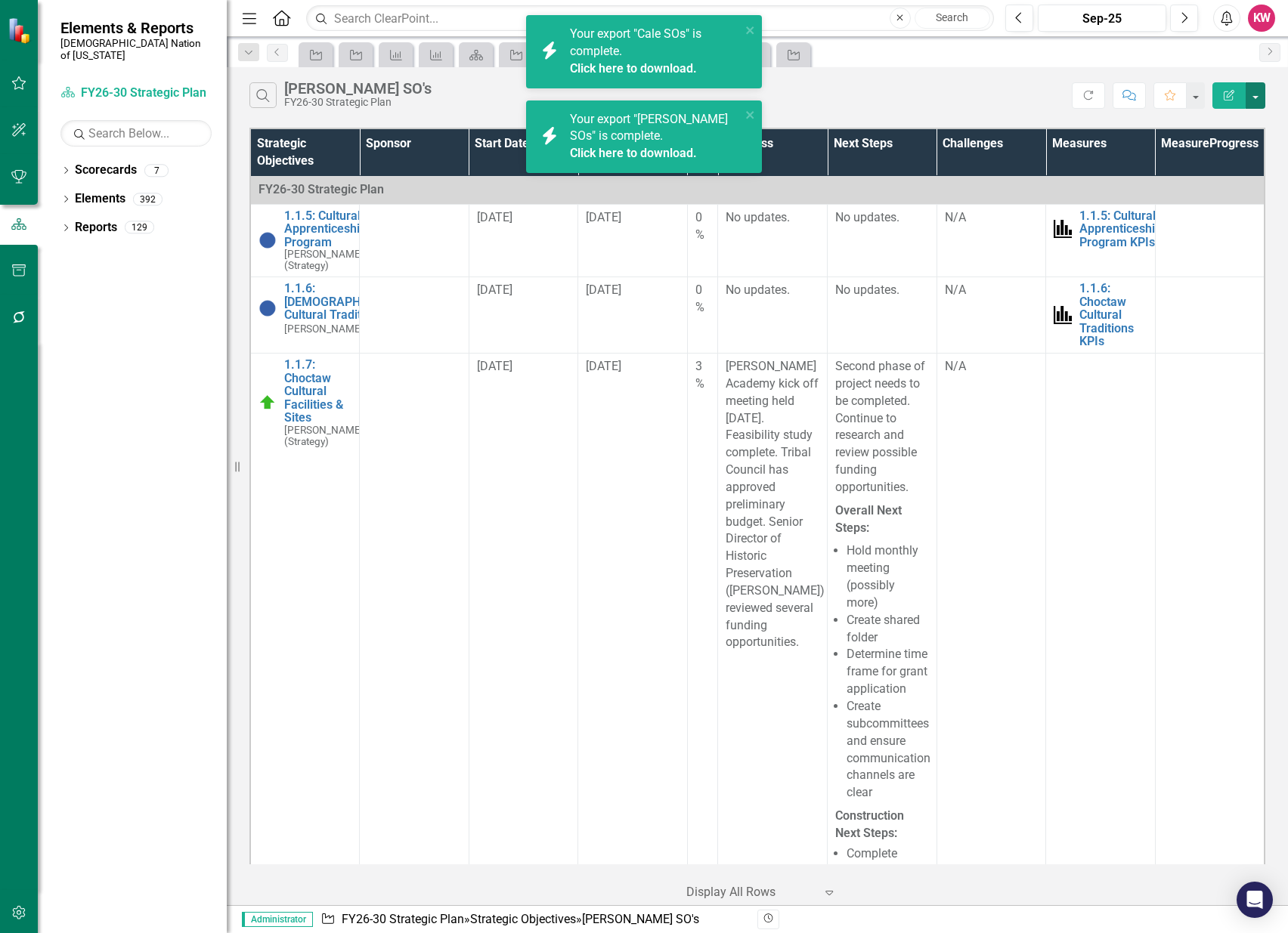
click at [1260, 101] on button "button" at bounding box center [1255, 96] width 20 height 27
click at [1244, 181] on link "Excel Export to Excel" at bounding box center [1205, 182] width 119 height 28
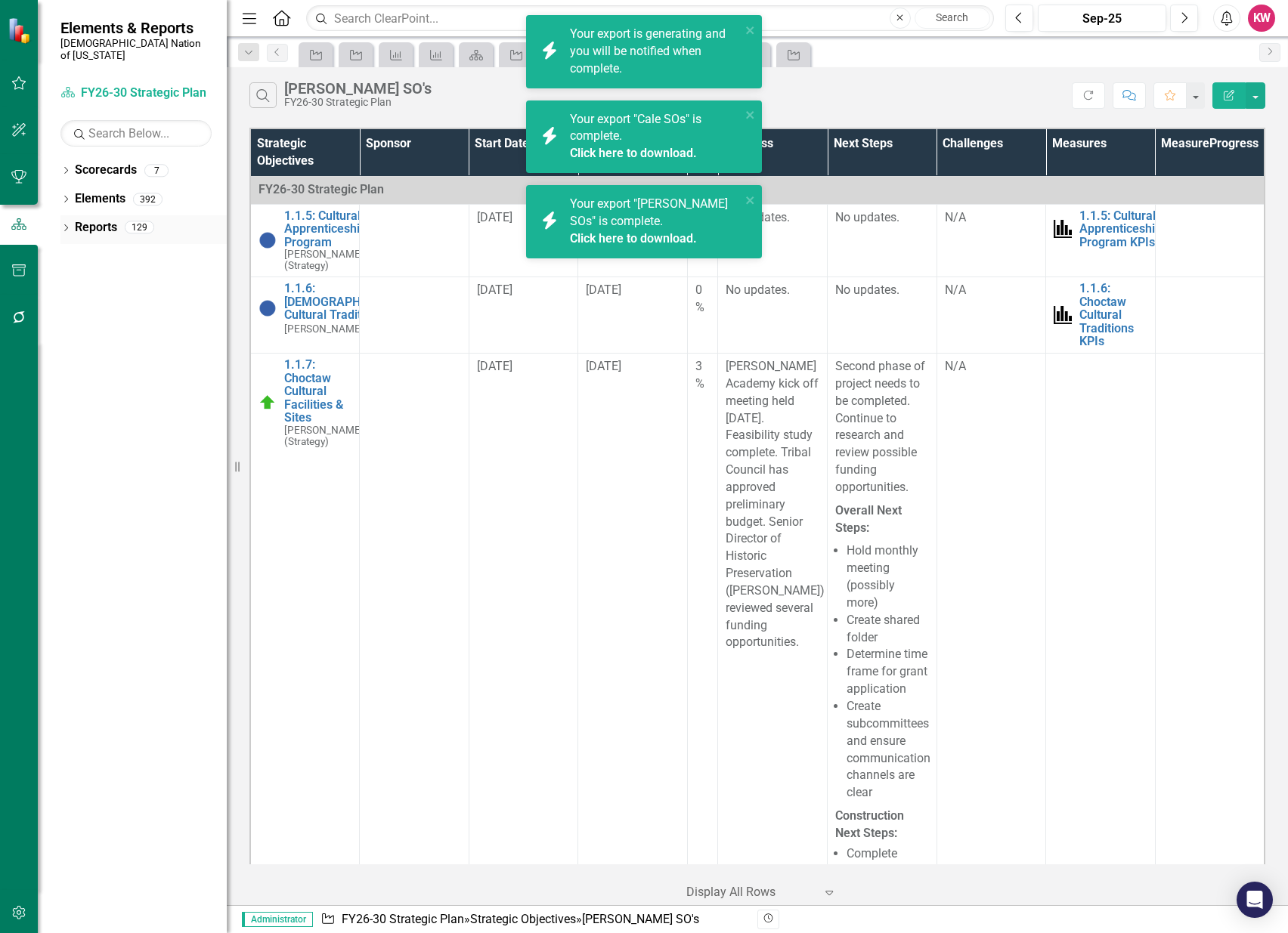
click at [93, 219] on link "Reports" at bounding box center [96, 228] width 43 height 18
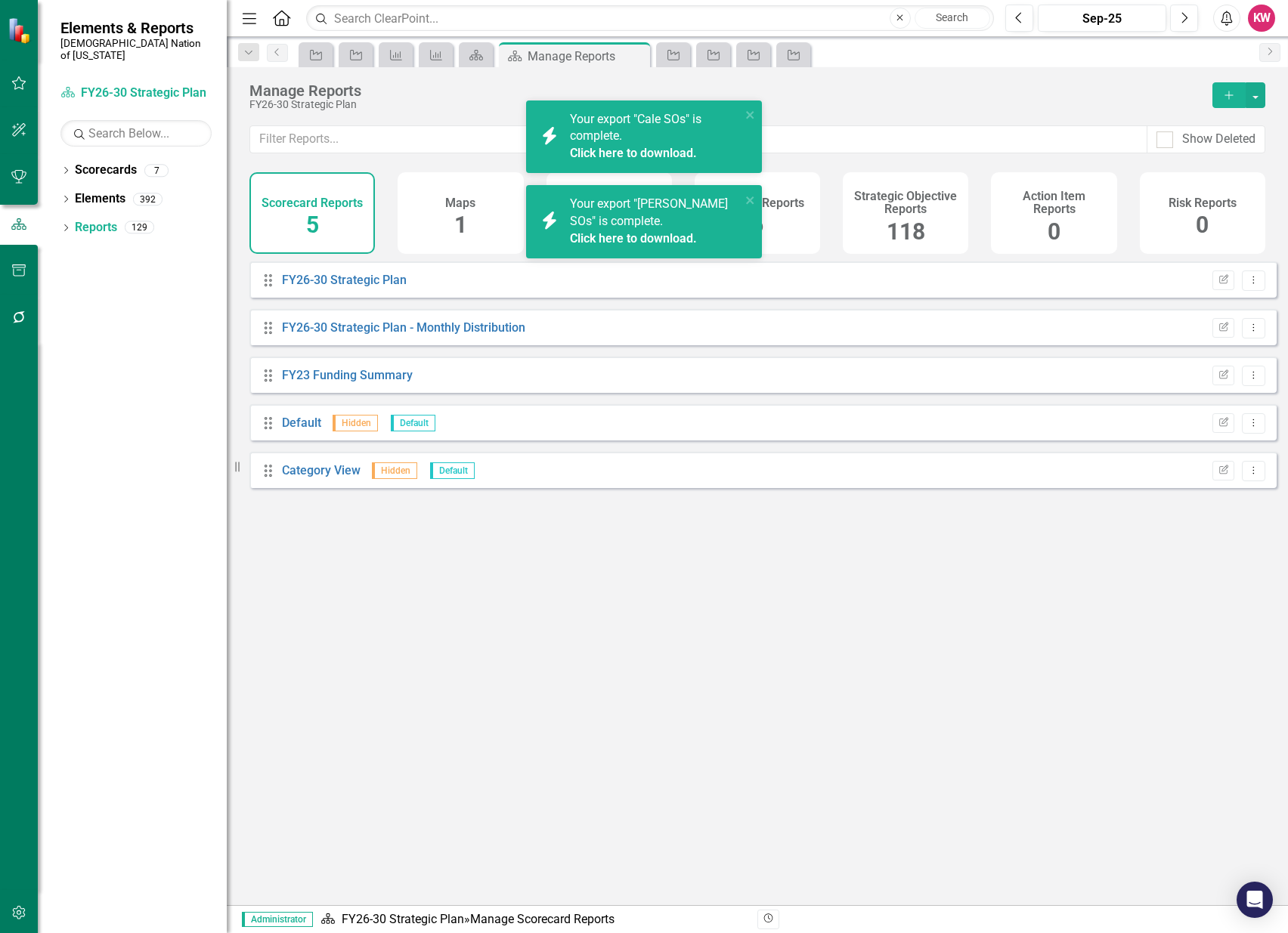
click at [913, 222] on span "118" at bounding box center [906, 232] width 38 height 27
